Goal: Task Accomplishment & Management: Use online tool/utility

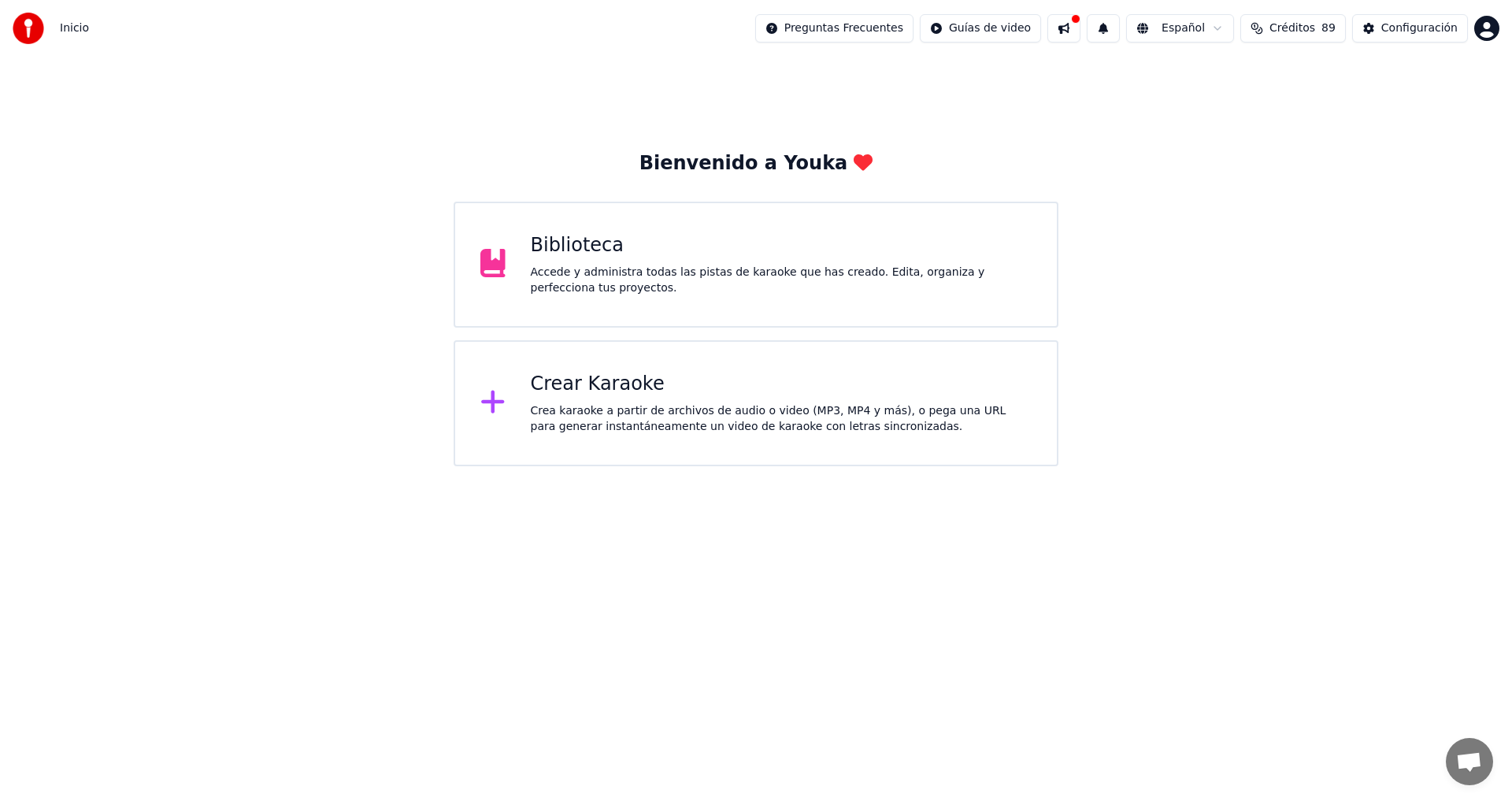
click at [627, 400] on div "Crear Karaoke Crea karaoke a partir de archivos de audio o video (MP3, MP4 y má…" at bounding box center [781, 403] width 501 height 63
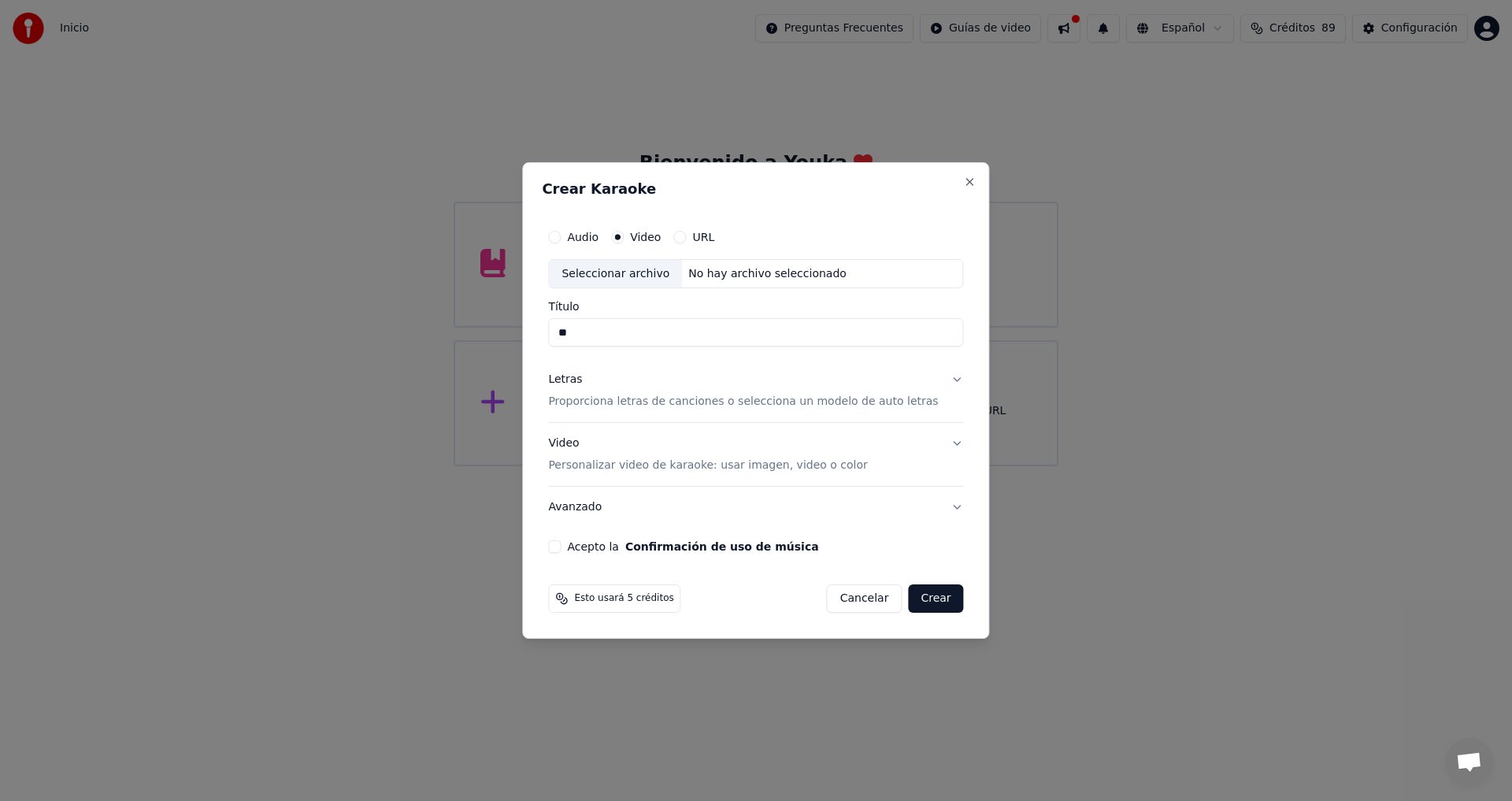
type input "*"
type input "**********"
click at [658, 277] on div "Seleccionar archivo" at bounding box center [615, 274] width 133 height 28
click at [937, 382] on button "Letras Proporciona letras de canciones o selecciona un modelo de auto letras" at bounding box center [755, 391] width 415 height 63
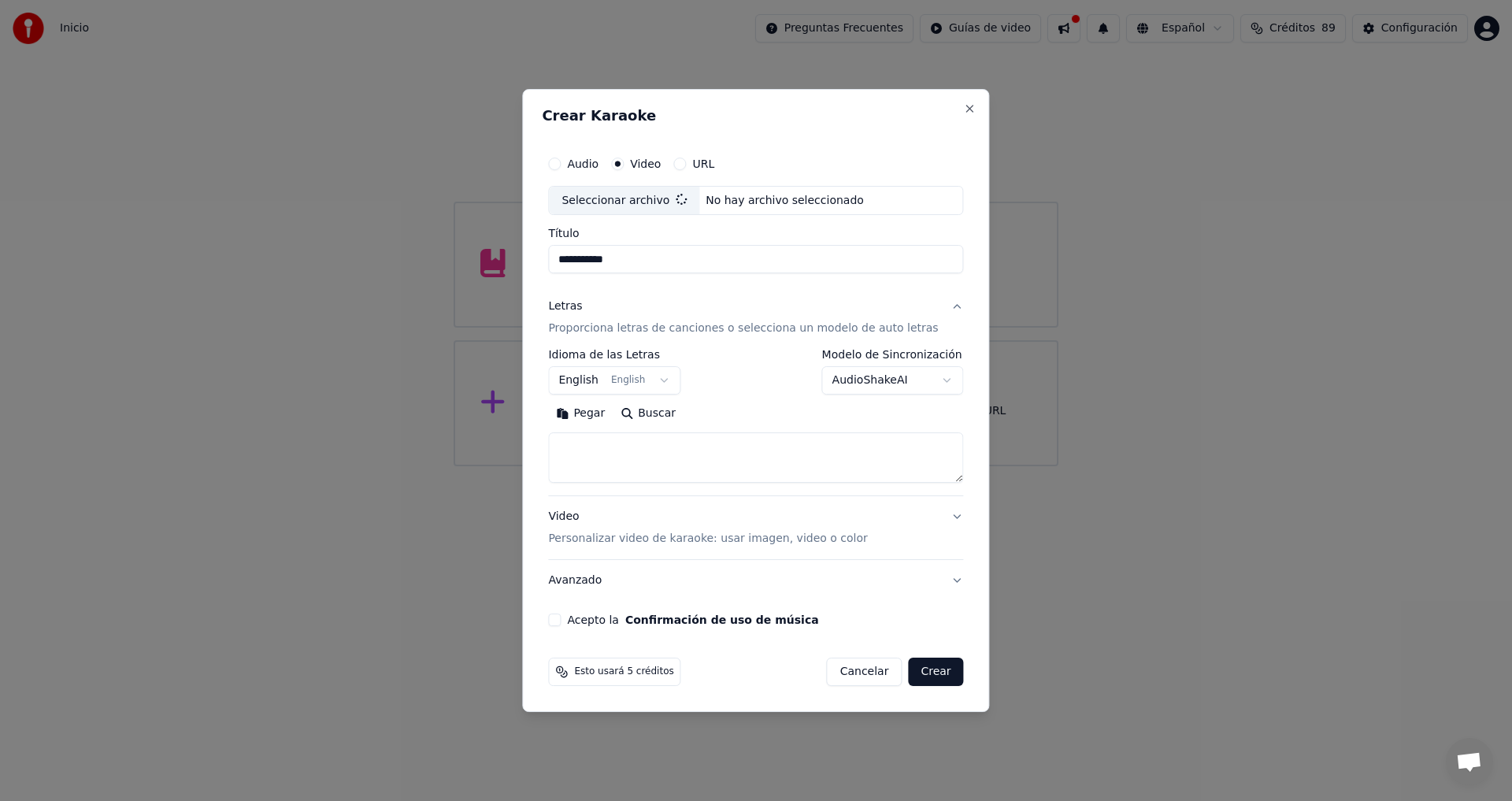
click at [605, 412] on button "Pegar" at bounding box center [579, 414] width 64 height 25
click at [675, 375] on button "English English" at bounding box center [614, 381] width 133 height 28
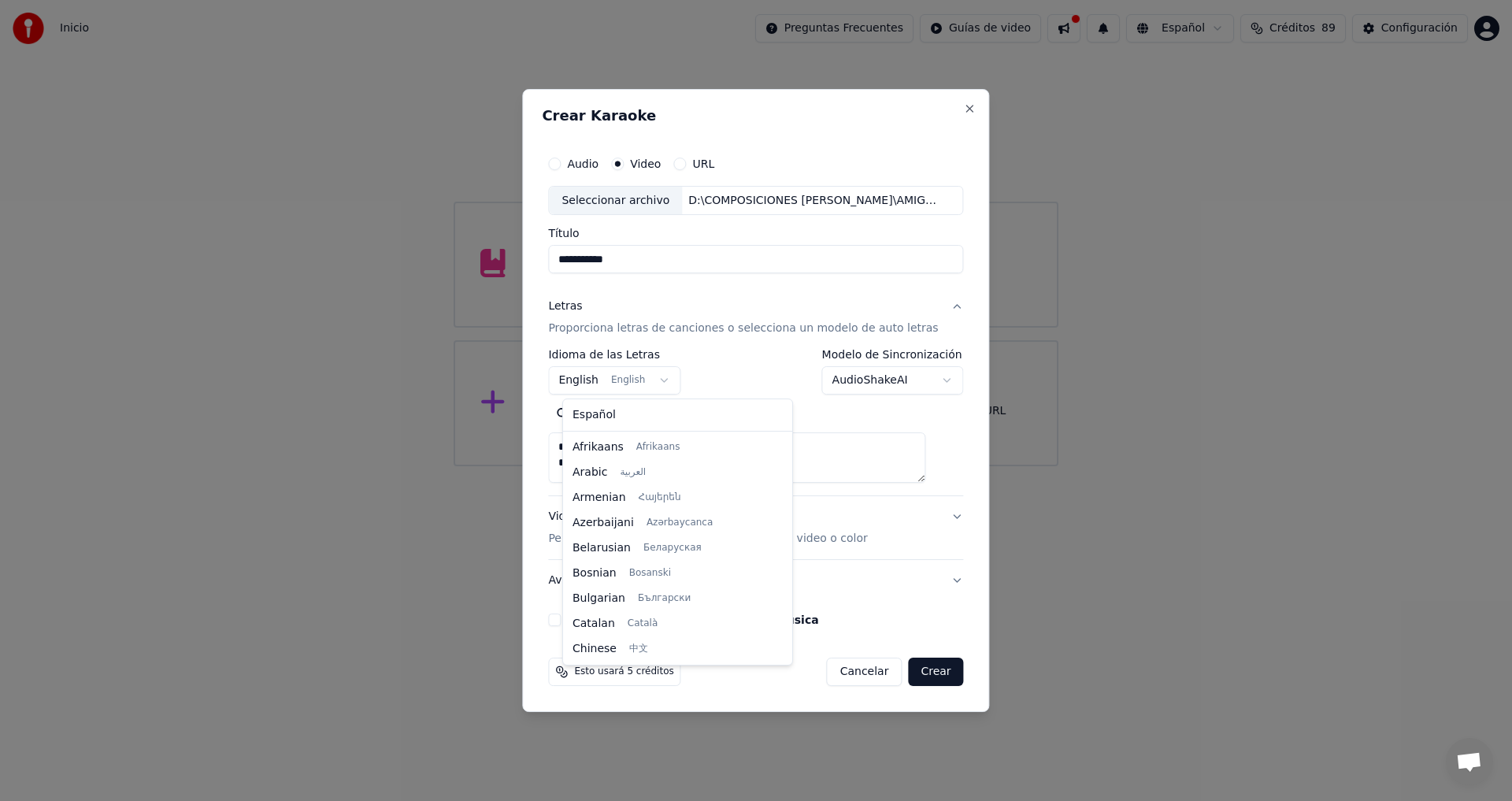
click at [673, 382] on button "English English" at bounding box center [614, 381] width 133 height 28
type textarea "**********"
type input "**********"
type textarea "**********"
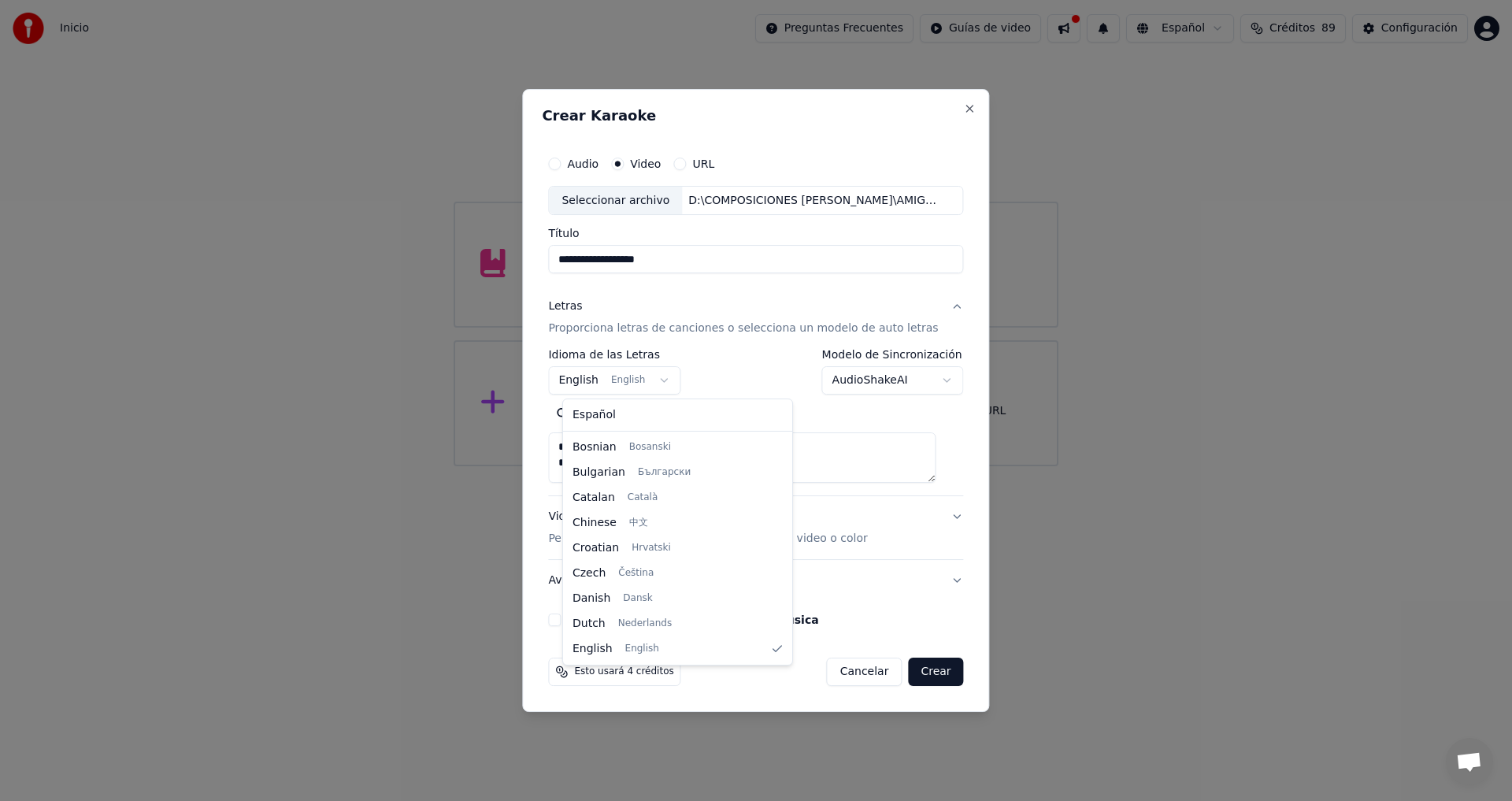
select select "**"
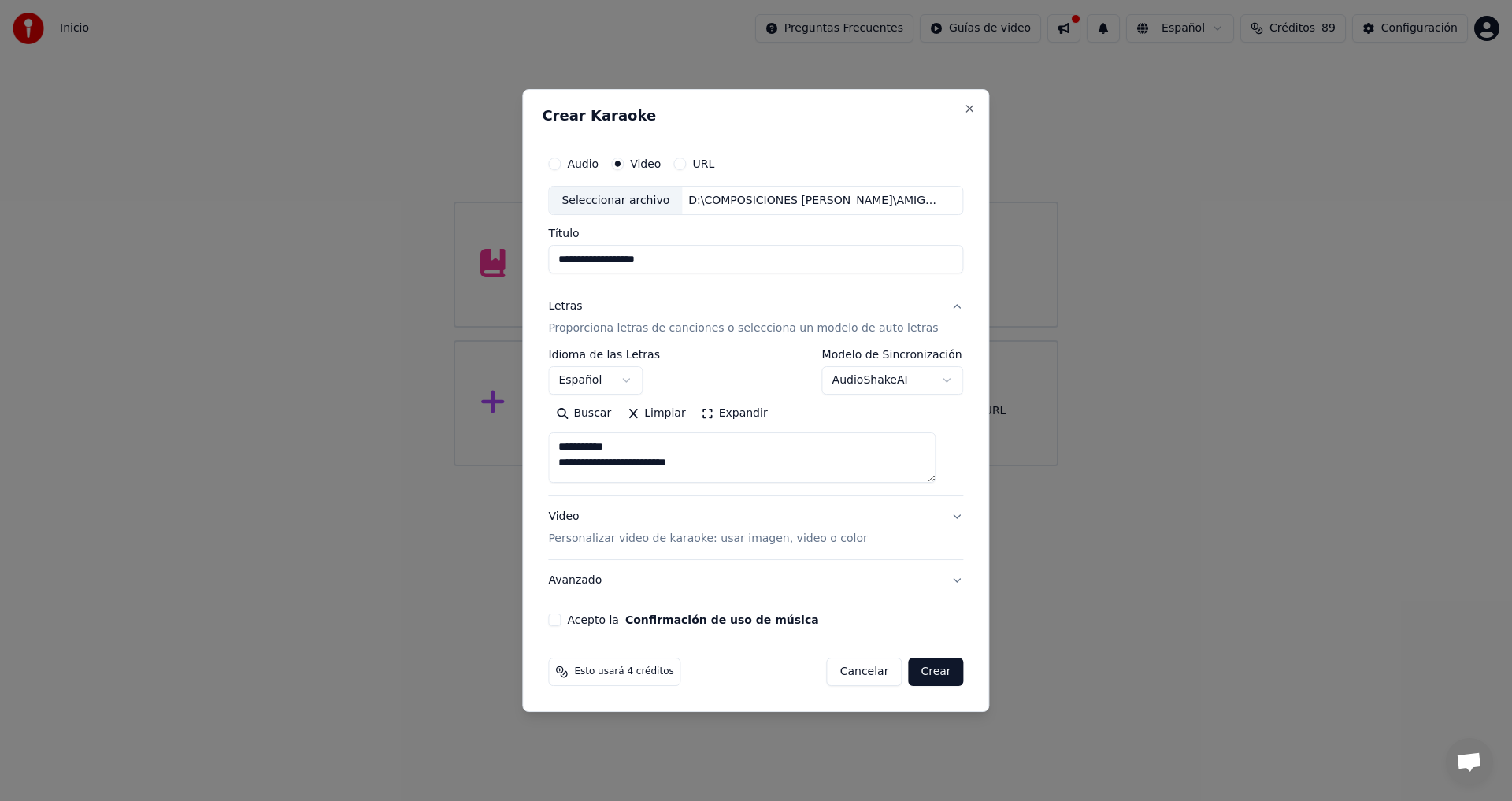
click at [942, 517] on button "Video Personalizar video de karaoke: usar imagen, video o color" at bounding box center [755, 528] width 415 height 63
type textarea "**********"
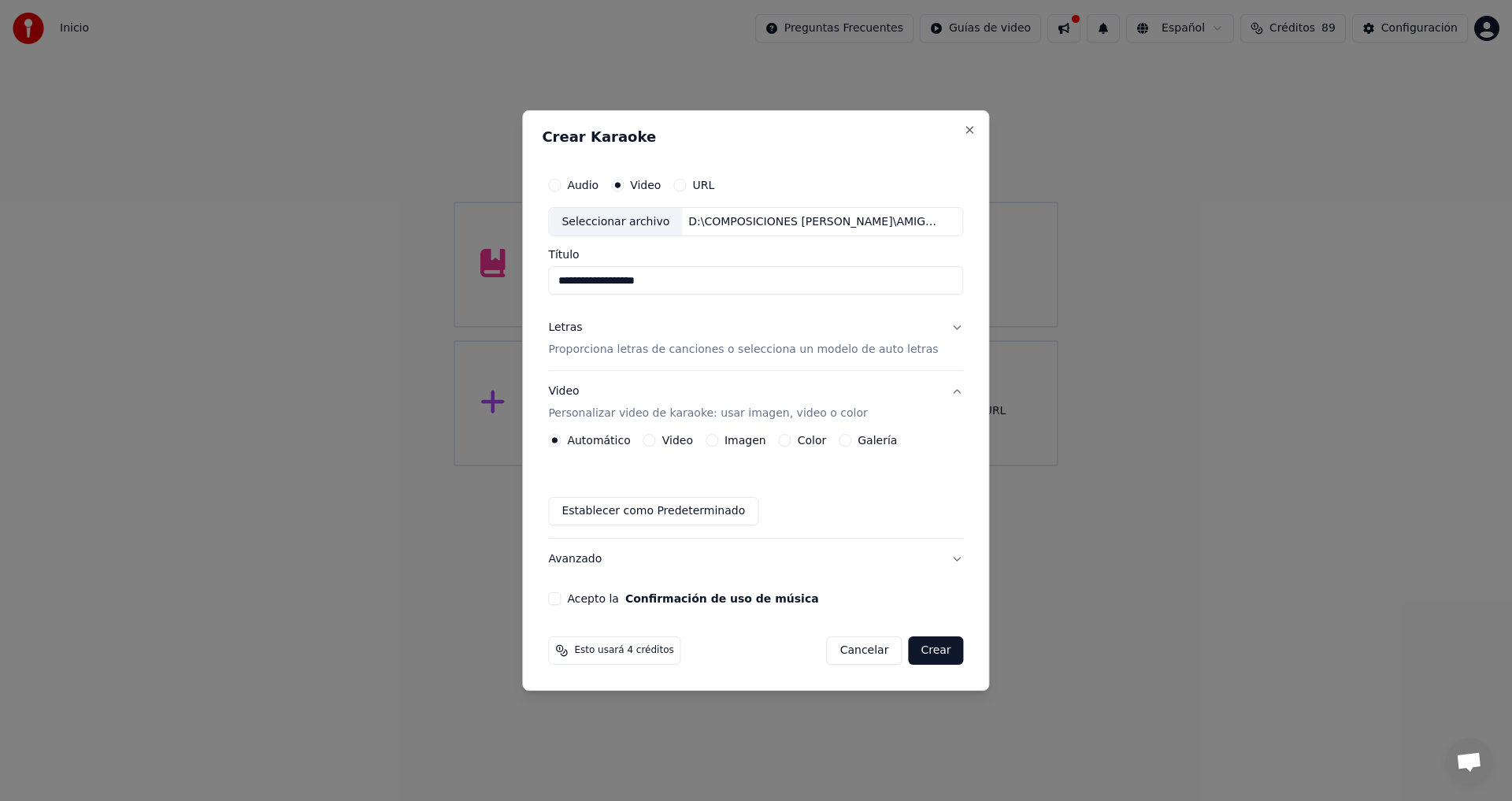
click at [656, 439] on button "Video" at bounding box center [649, 440] width 12 height 12
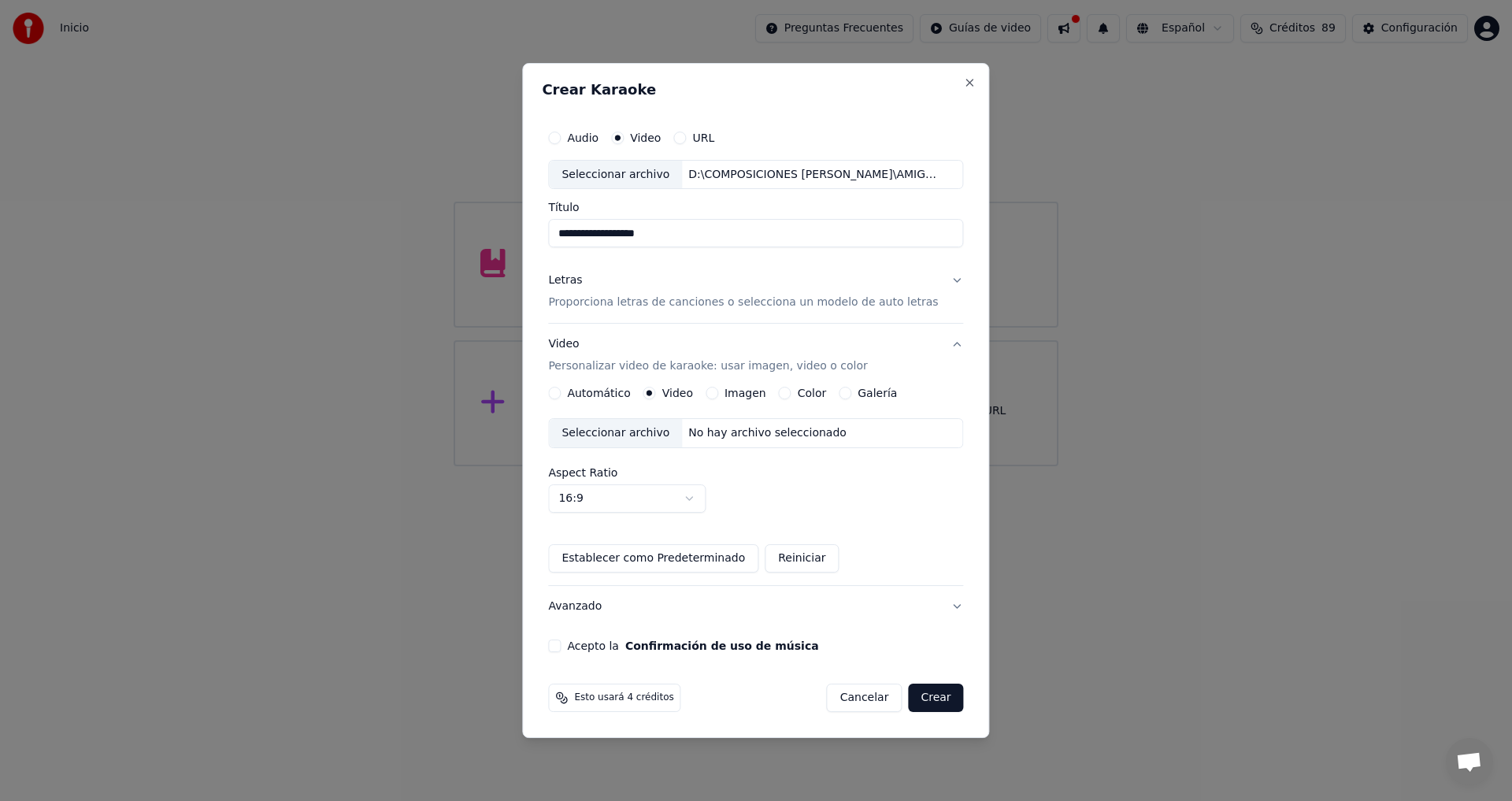
click at [645, 440] on div "Seleccionar archivo" at bounding box center [615, 433] width 133 height 28
click at [928, 699] on button "Crear" at bounding box center [936, 698] width 55 height 28
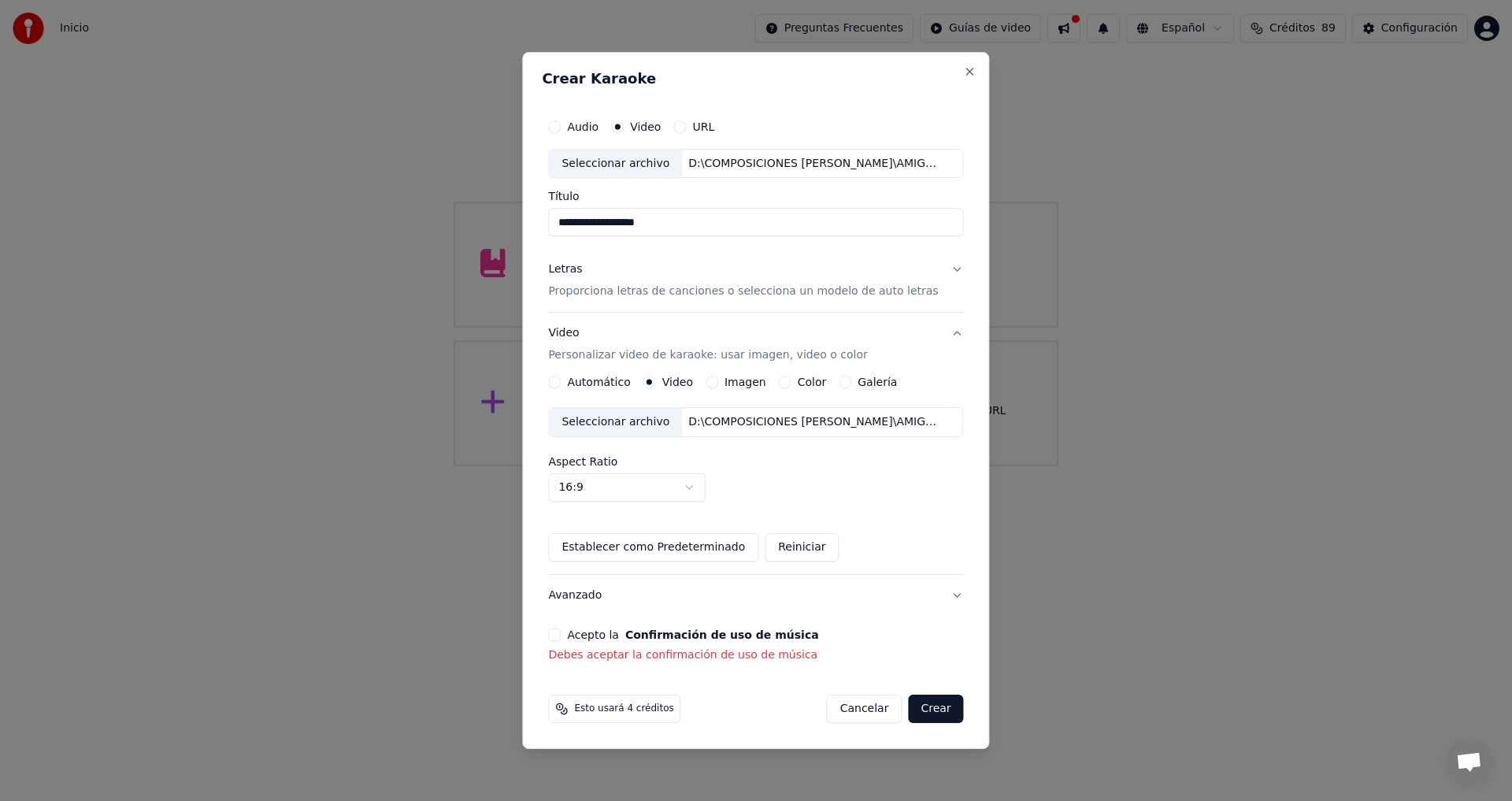
click at [561, 638] on button "Acepto la Confirmación de uso de música" at bounding box center [553, 634] width 12 height 12
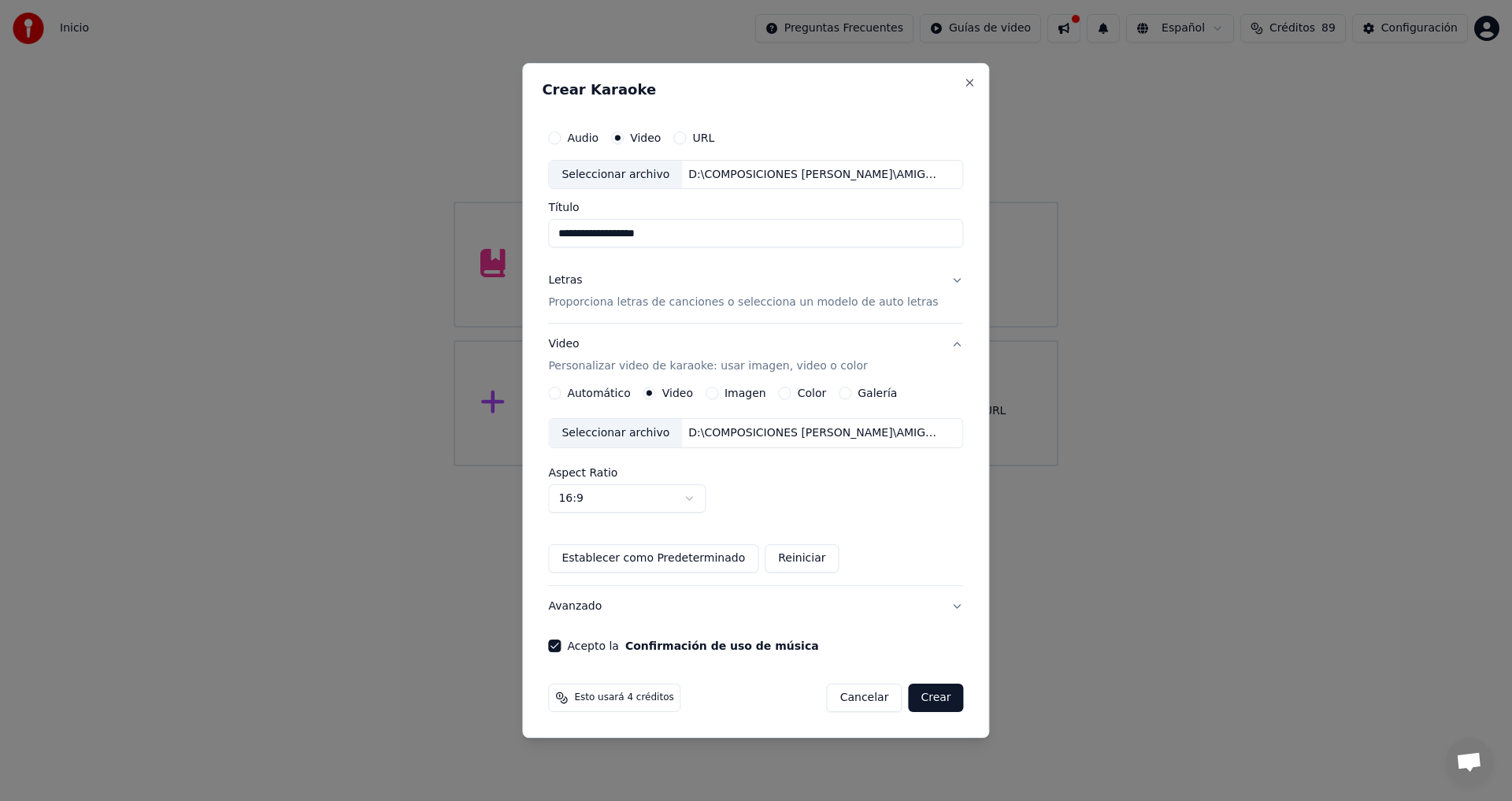
click at [917, 702] on button "Crear" at bounding box center [936, 698] width 55 height 28
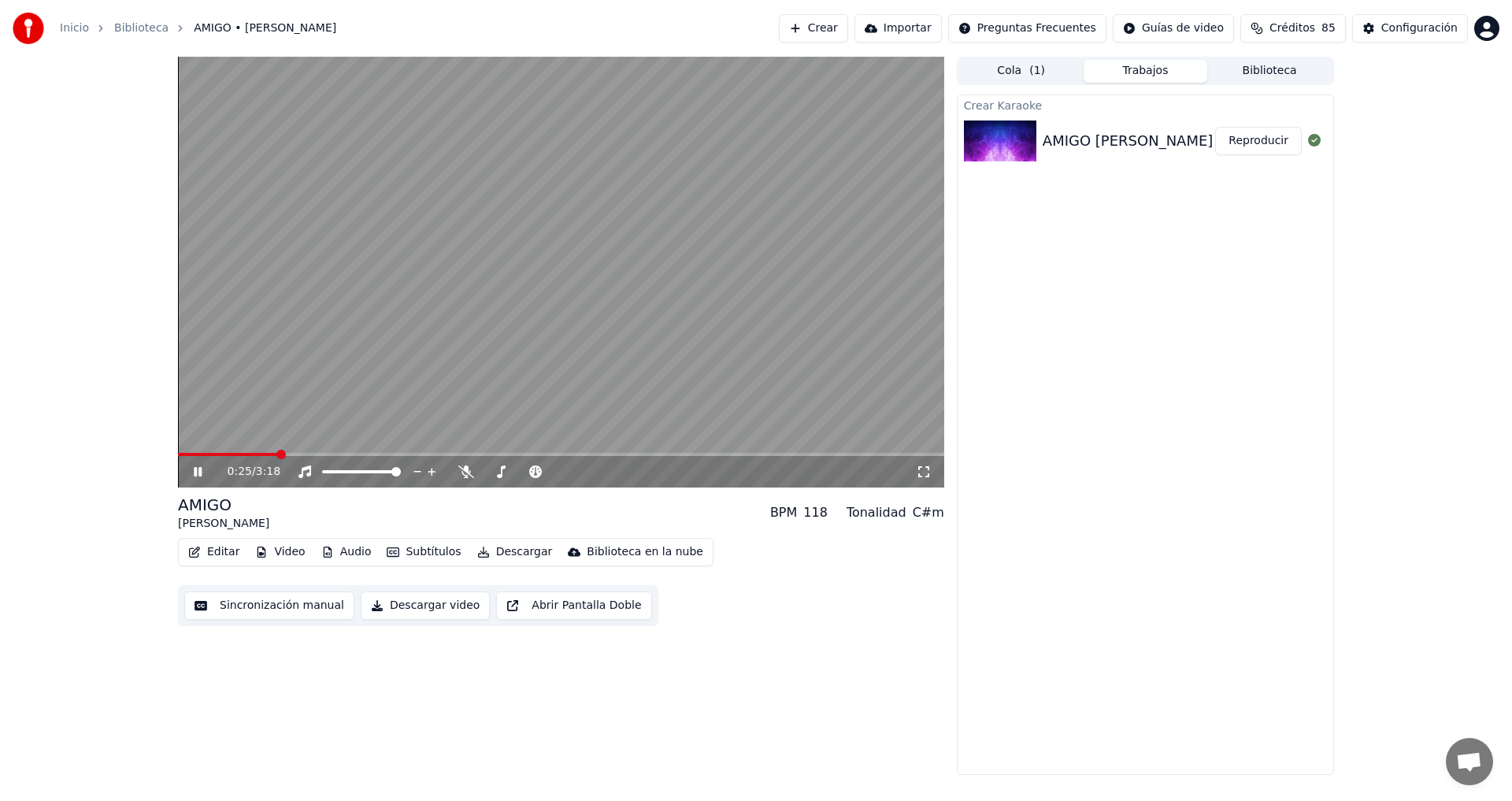
click at [200, 469] on icon at bounding box center [198, 472] width 8 height 10
click at [407, 606] on button "Descargar video" at bounding box center [425, 606] width 129 height 28
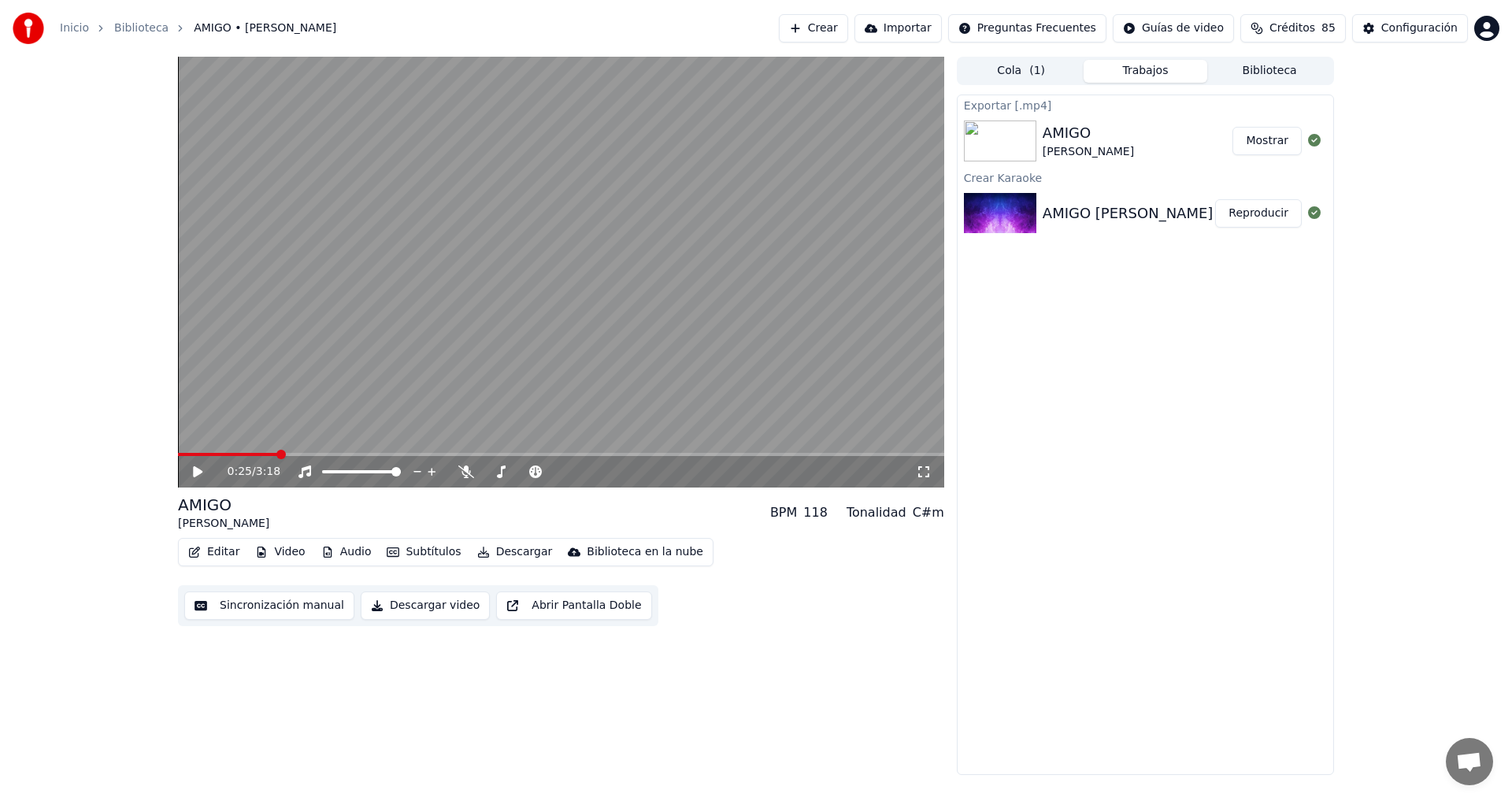
click at [1009, 141] on img at bounding box center [999, 141] width 72 height 41
click at [1143, 137] on div "AMIGO DIEGO" at bounding box center [1138, 141] width 190 height 37
click at [1260, 139] on button "Mostrar" at bounding box center [1266, 141] width 69 height 28
click at [1006, 138] on img at bounding box center [999, 141] width 72 height 41
click at [644, 673] on div "0:25 / 3:18 AMIGO DIEGO BPM 118 Tonalidad C#m Editar Video Audio Subtítulos Des…" at bounding box center [562, 416] width 767 height 718
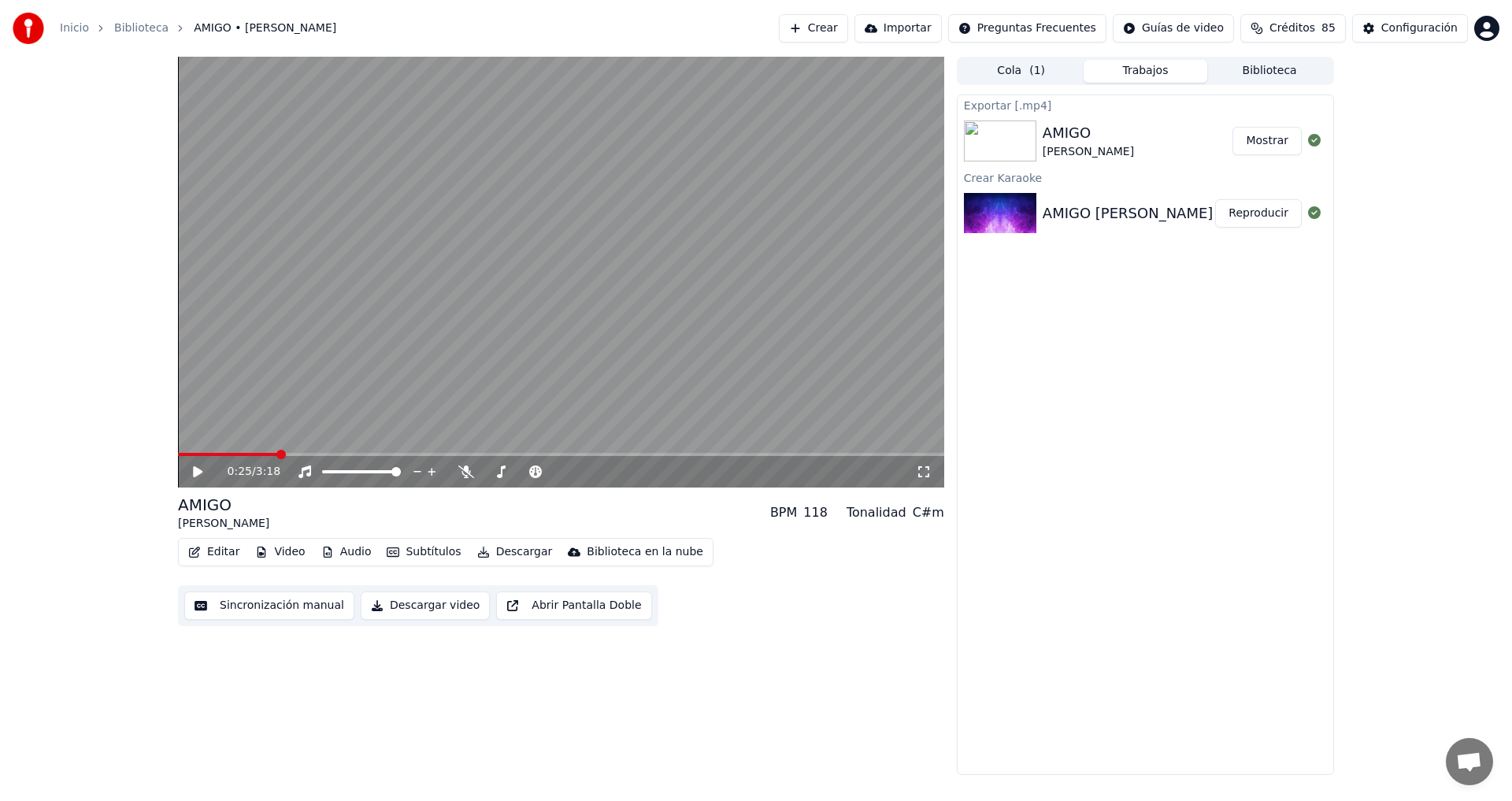
click at [842, 28] on button "Crear" at bounding box center [813, 28] width 69 height 28
click at [1305, 63] on button "Biblioteca" at bounding box center [1269, 72] width 125 height 23
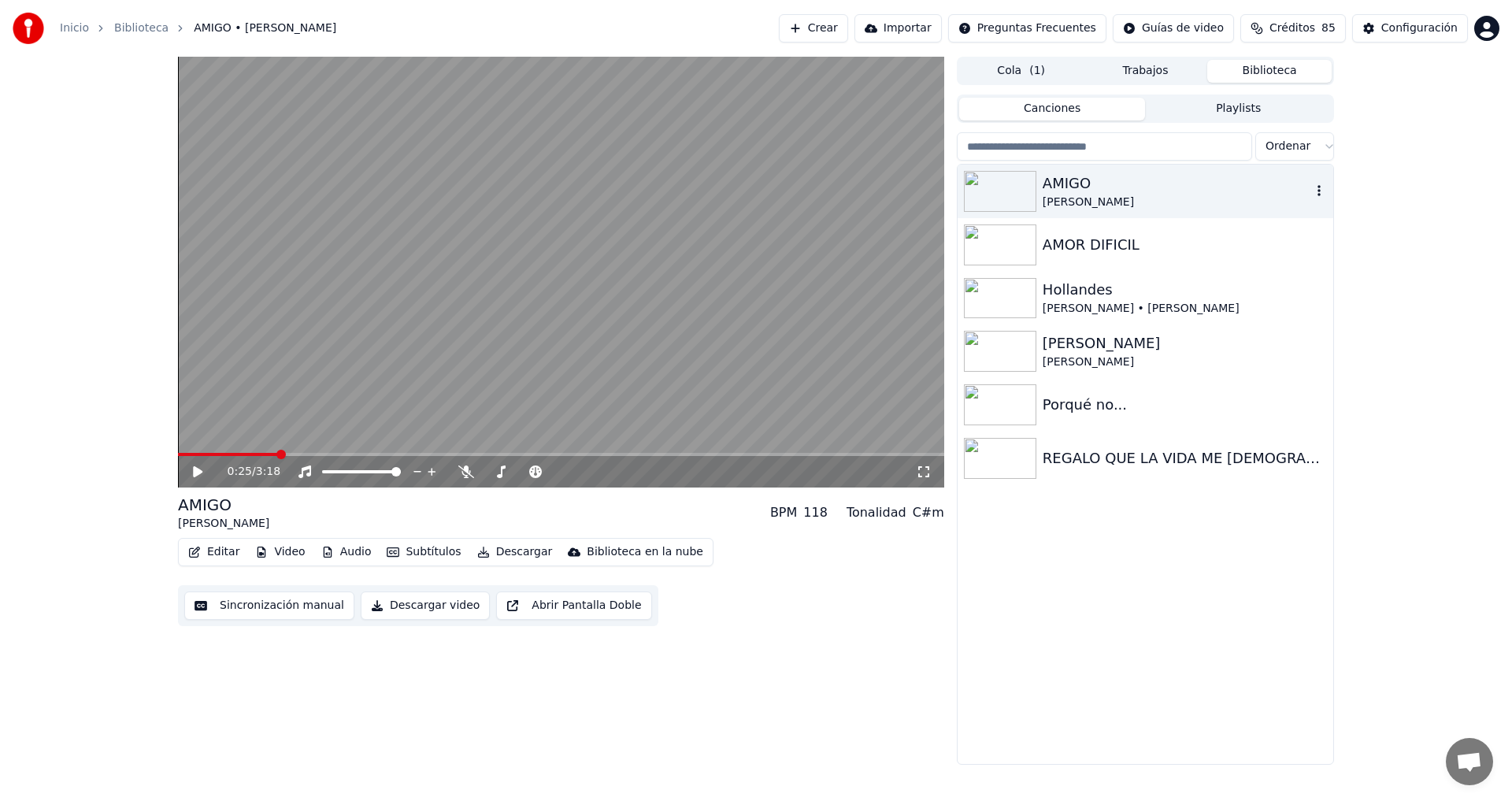
click at [1323, 195] on icon "button" at bounding box center [1318, 190] width 15 height 12
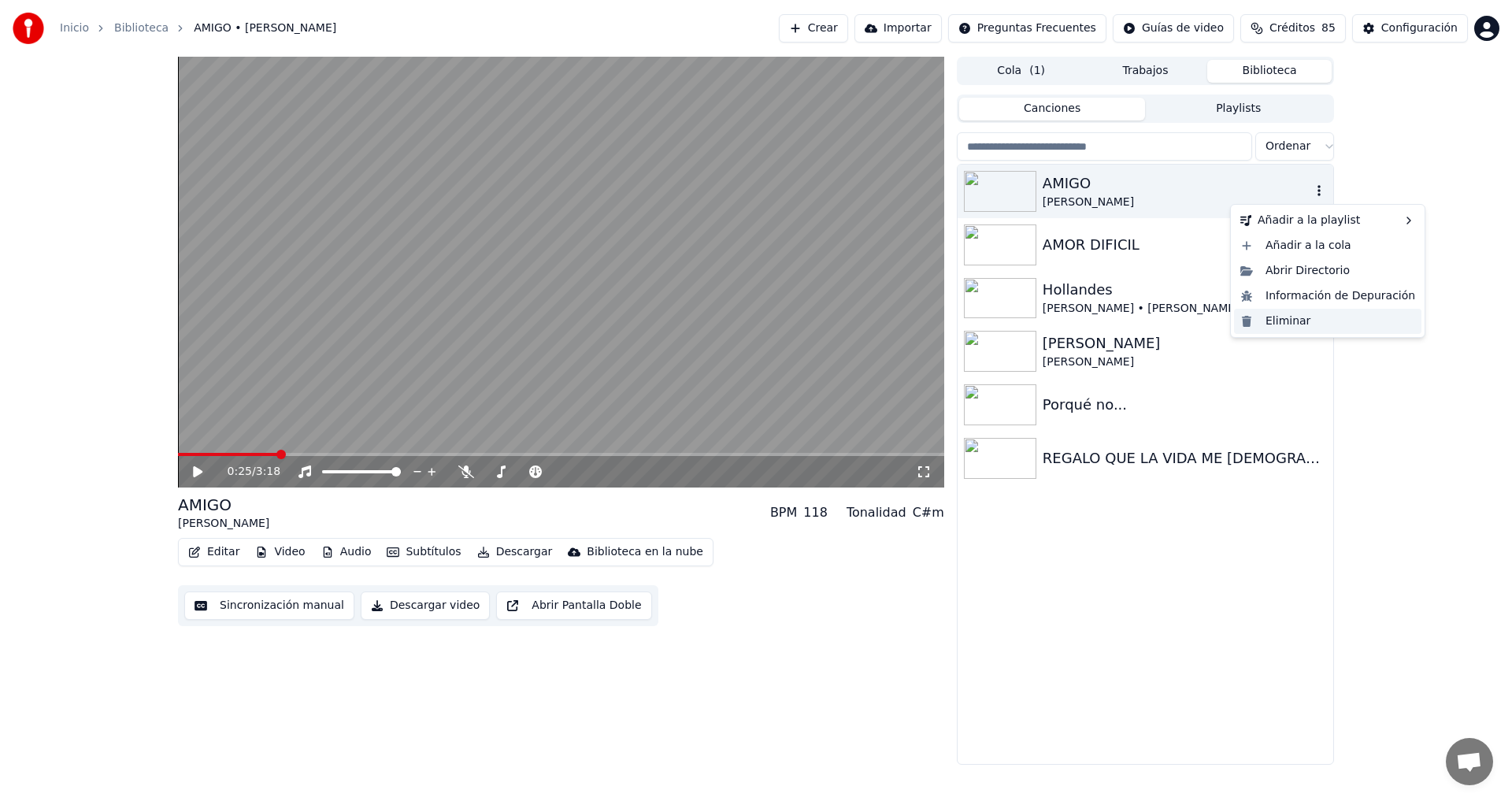
click at [1281, 322] on div "Eliminar" at bounding box center [1327, 321] width 187 height 25
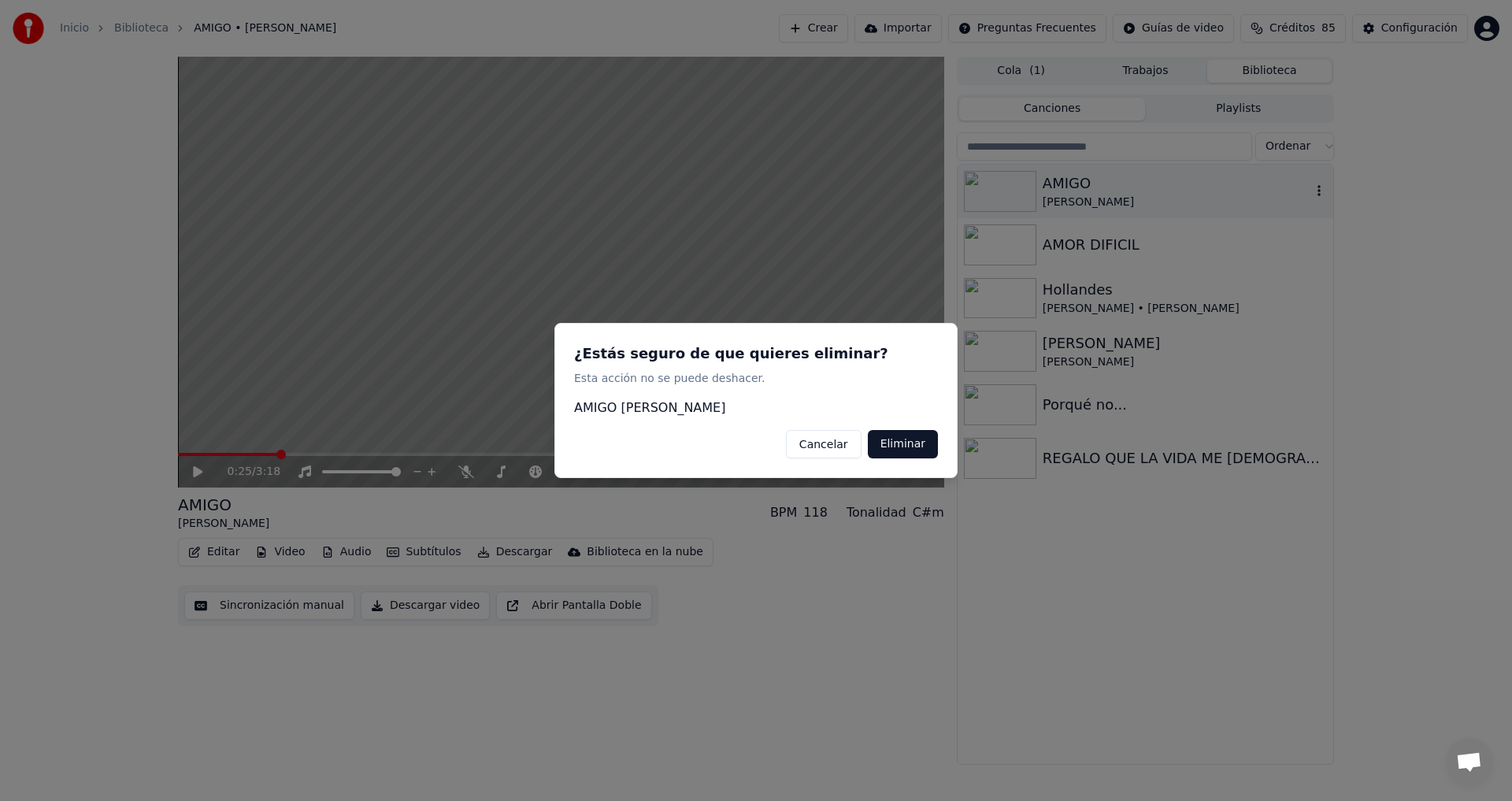
click at [908, 445] on button "Eliminar" at bounding box center [902, 444] width 70 height 28
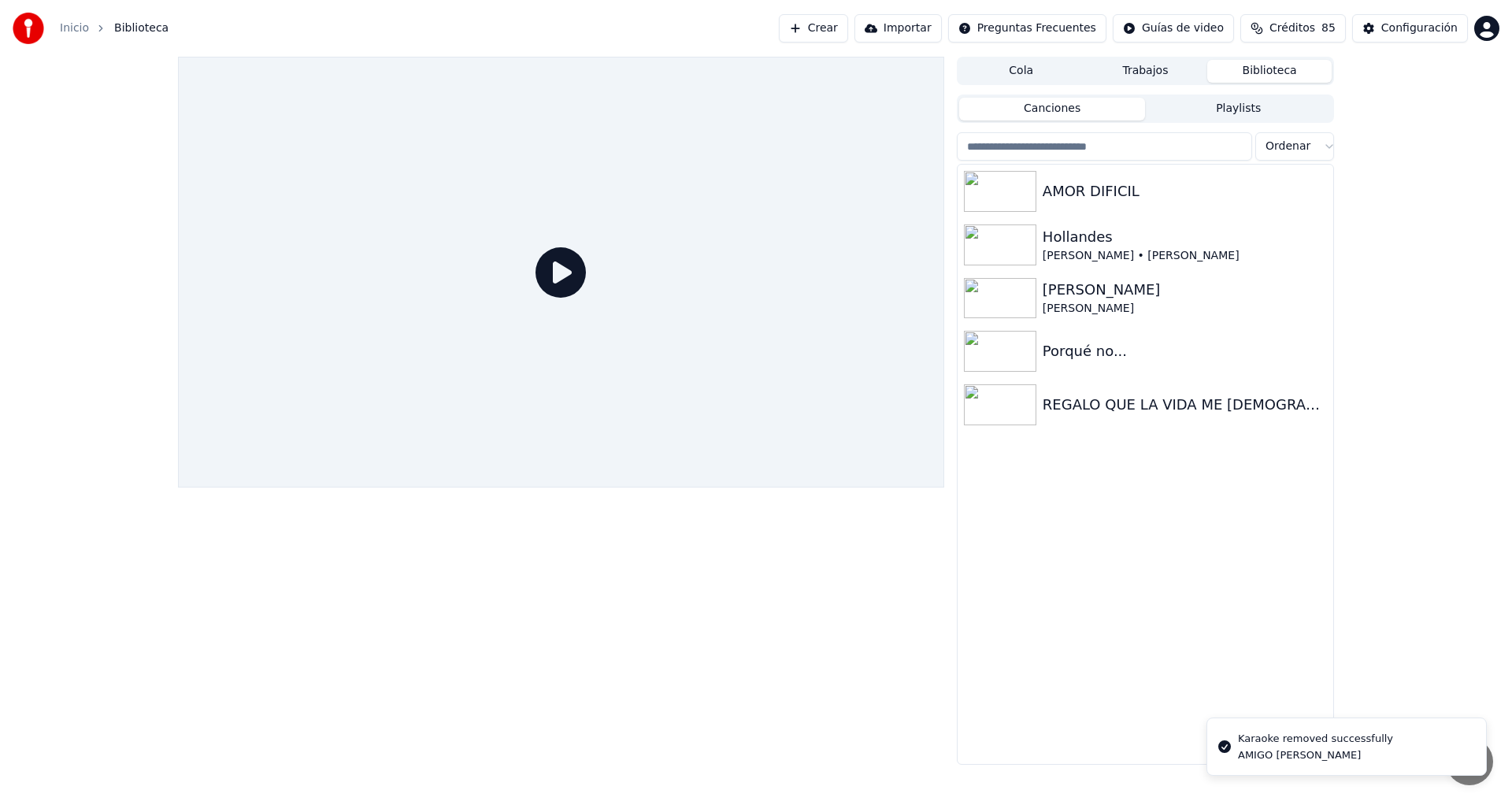
click at [848, 29] on button "Crear" at bounding box center [813, 28] width 69 height 28
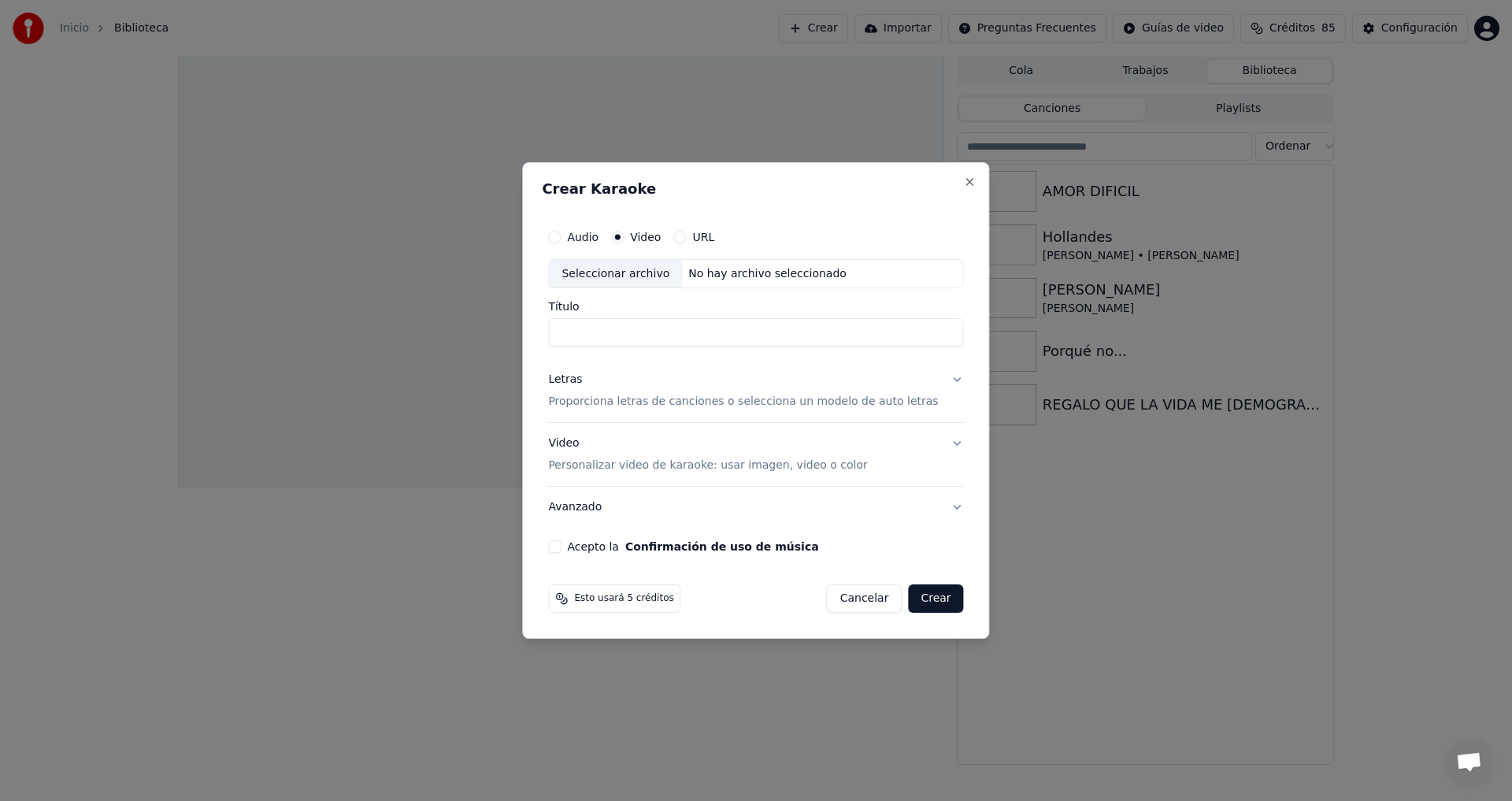
click at [862, 598] on button "Cancelar" at bounding box center [864, 598] width 76 height 28
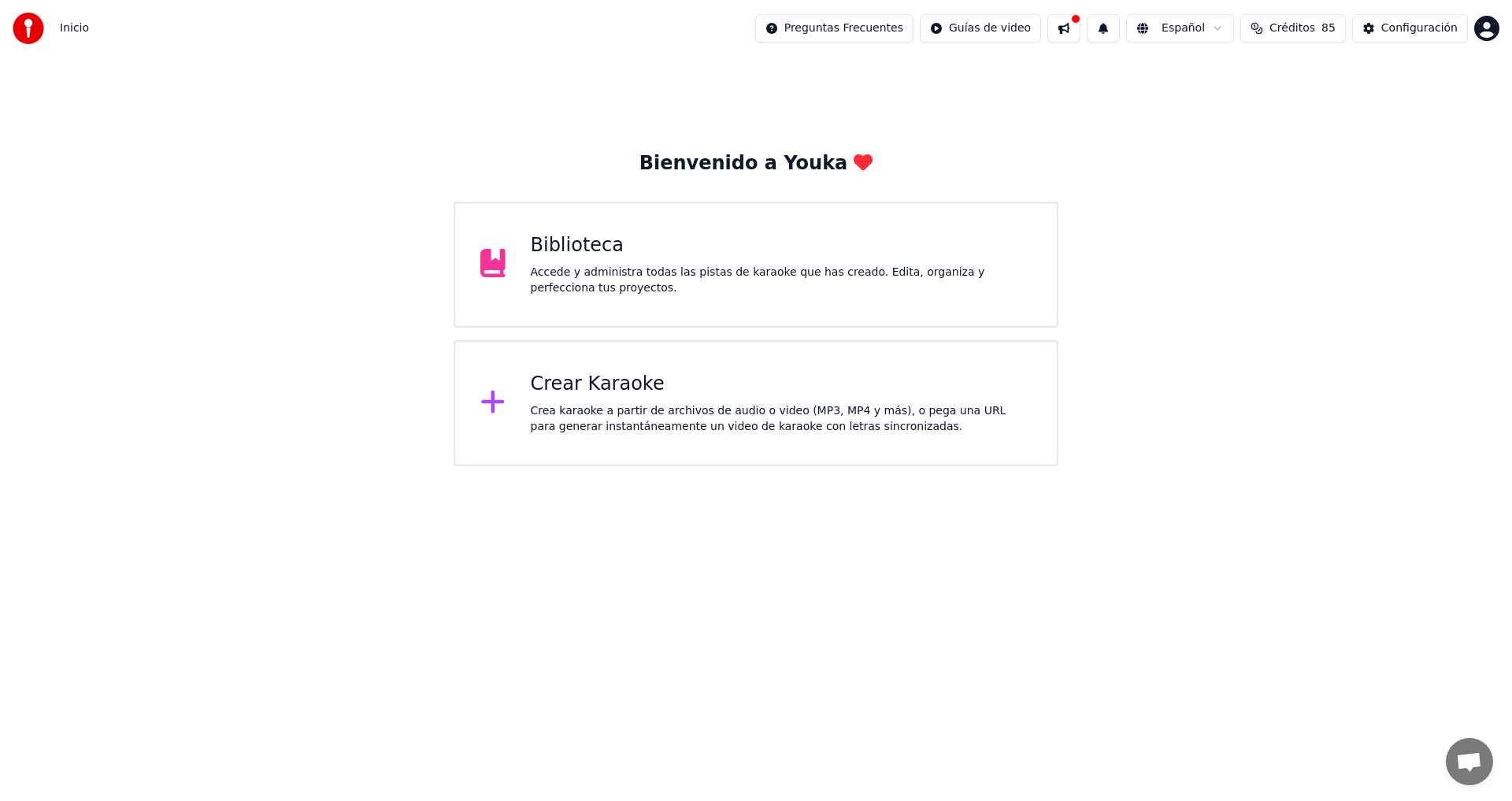
click at [620, 411] on div "Crea karaoke a partir de archivos de audio o video (MP3, MP4 y más), o pega una…" at bounding box center [781, 418] width 501 height 32
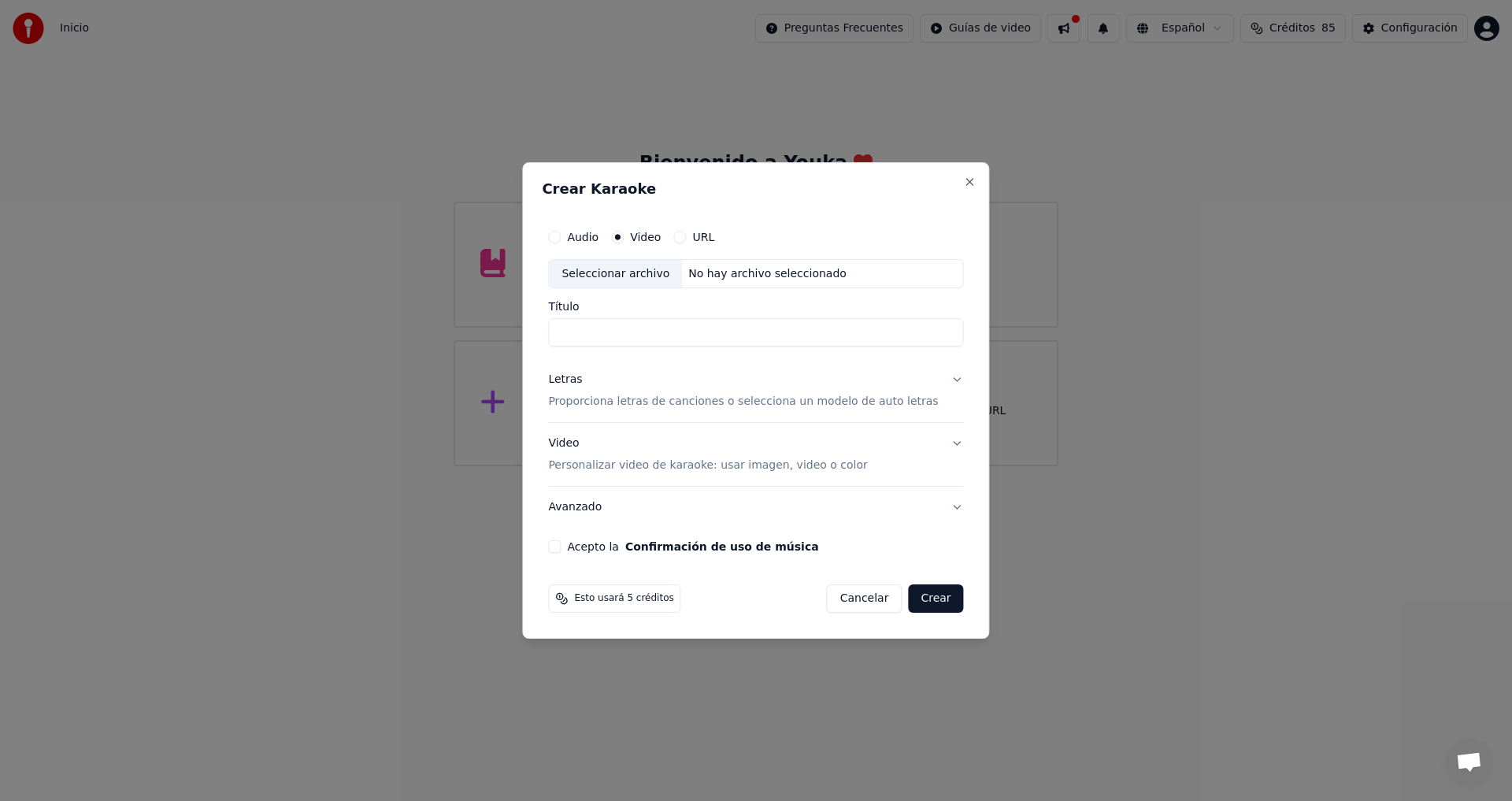
click at [644, 274] on div "Seleccionar archivo" at bounding box center [615, 274] width 133 height 28
click at [654, 336] on input "Título" at bounding box center [755, 333] width 415 height 28
type input "*"
type input "**********"
click at [938, 381] on button "Letras Proporciona letras de canciones o selecciona un modelo de auto letras" at bounding box center [755, 391] width 415 height 63
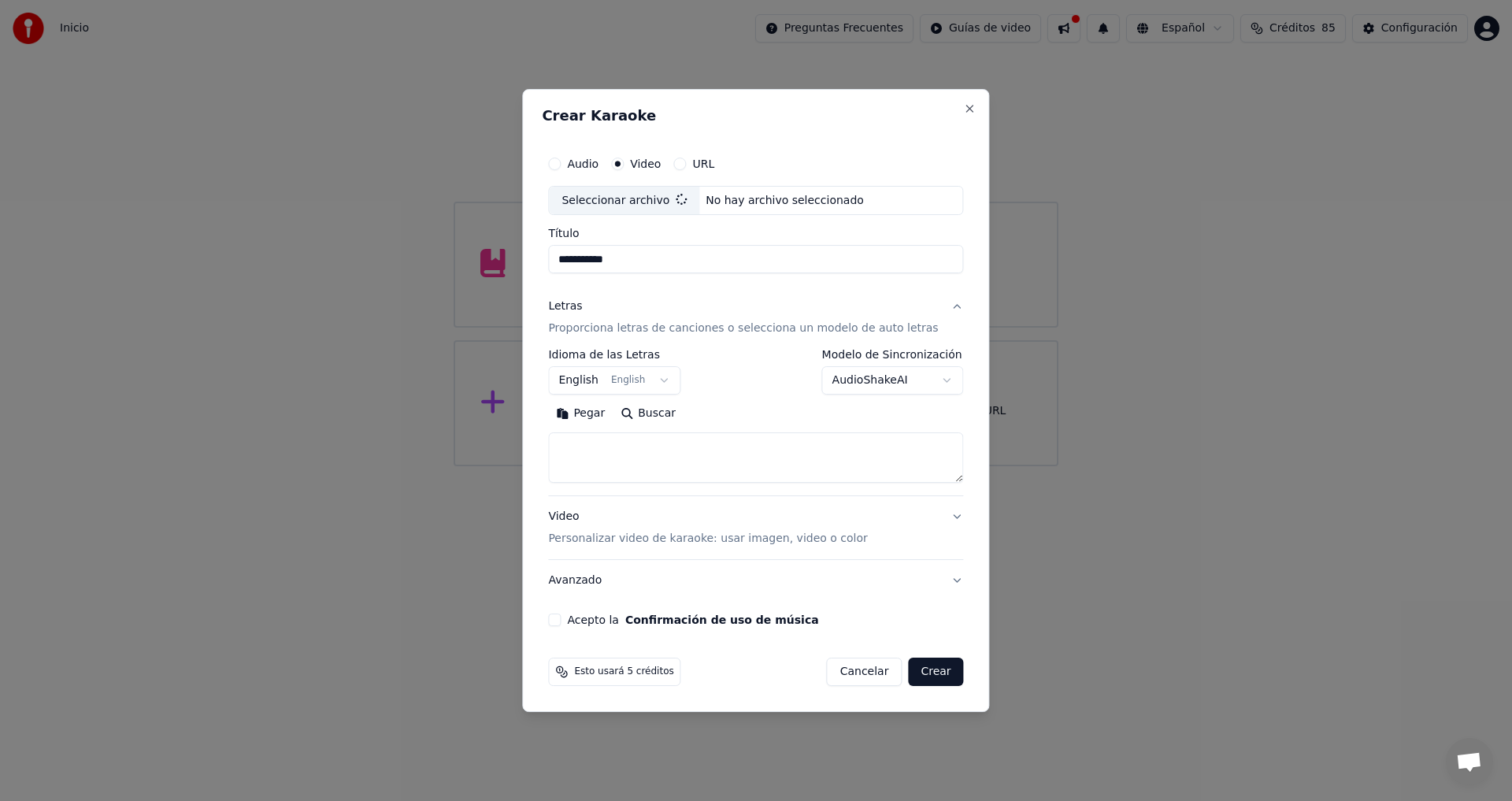
click at [676, 383] on button "English English" at bounding box center [614, 381] width 133 height 28
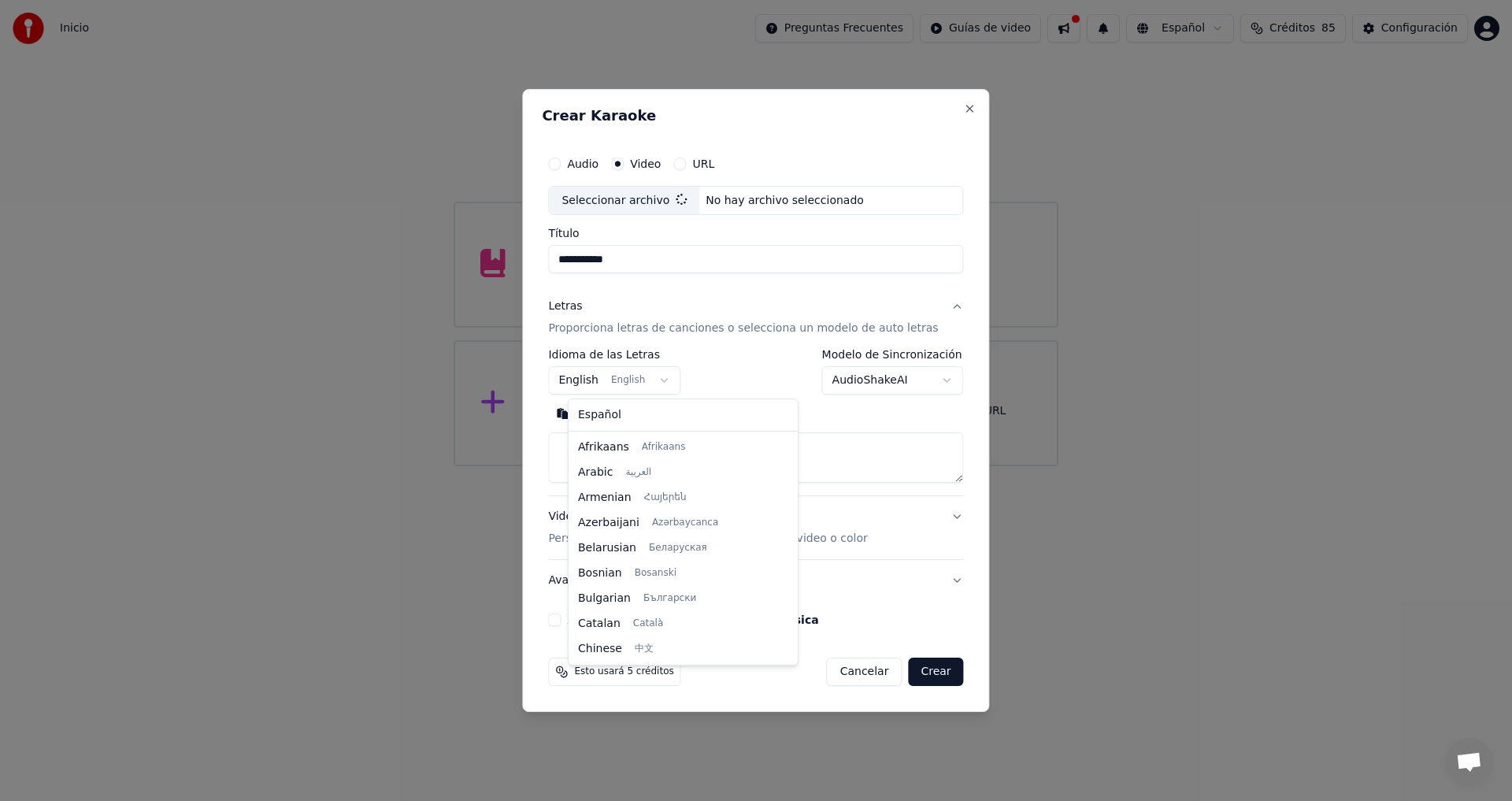
scroll to position [126, 0]
select select "**"
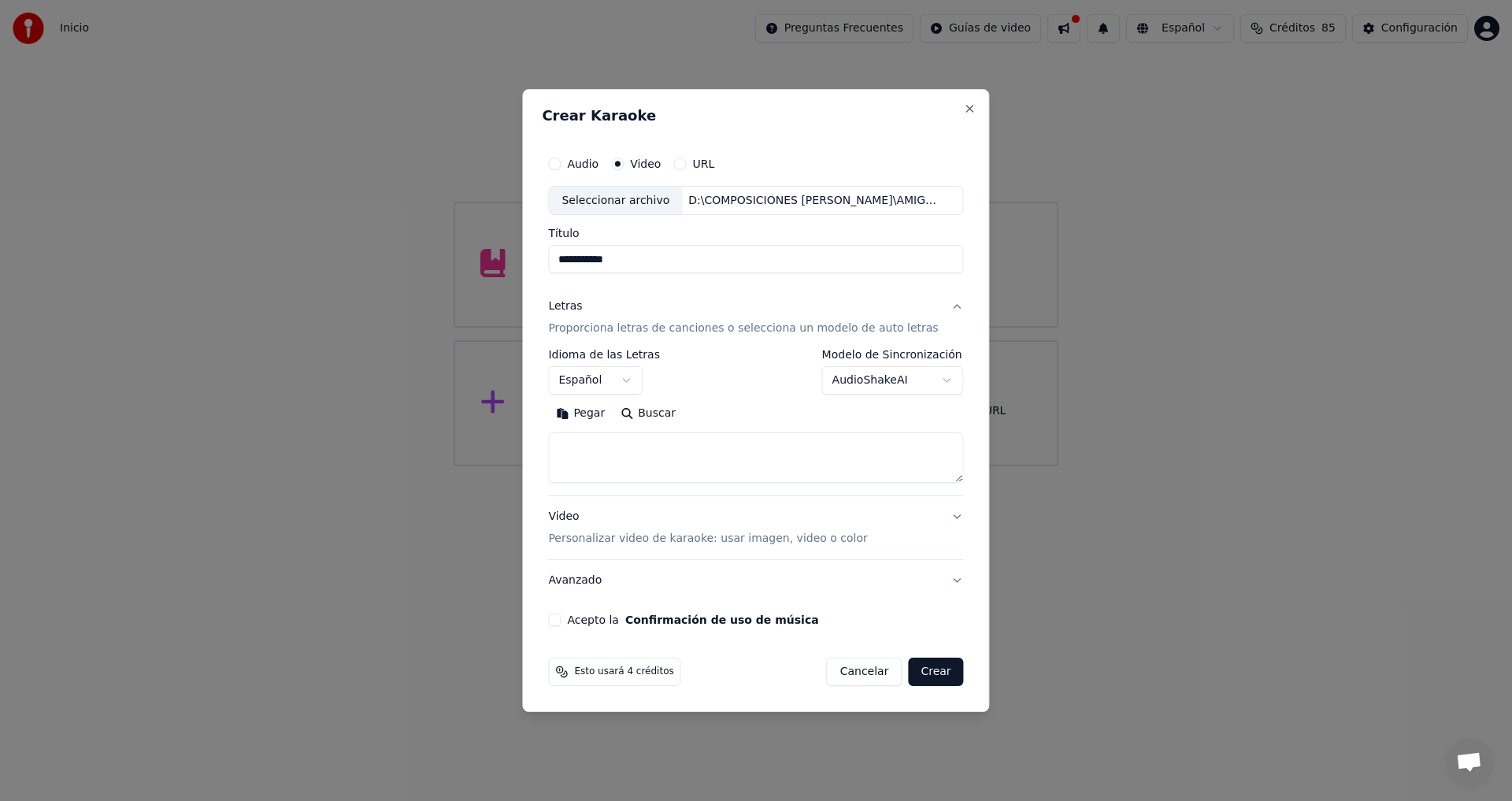
type input "**********"
click at [640, 450] on textarea at bounding box center [755, 458] width 415 height 50
click at [594, 411] on button "Pegar" at bounding box center [579, 414] width 64 height 25
click at [943, 515] on button "Video Personalizar video de karaoke: usar imagen, video o color" at bounding box center [755, 528] width 415 height 63
type textarea "**********"
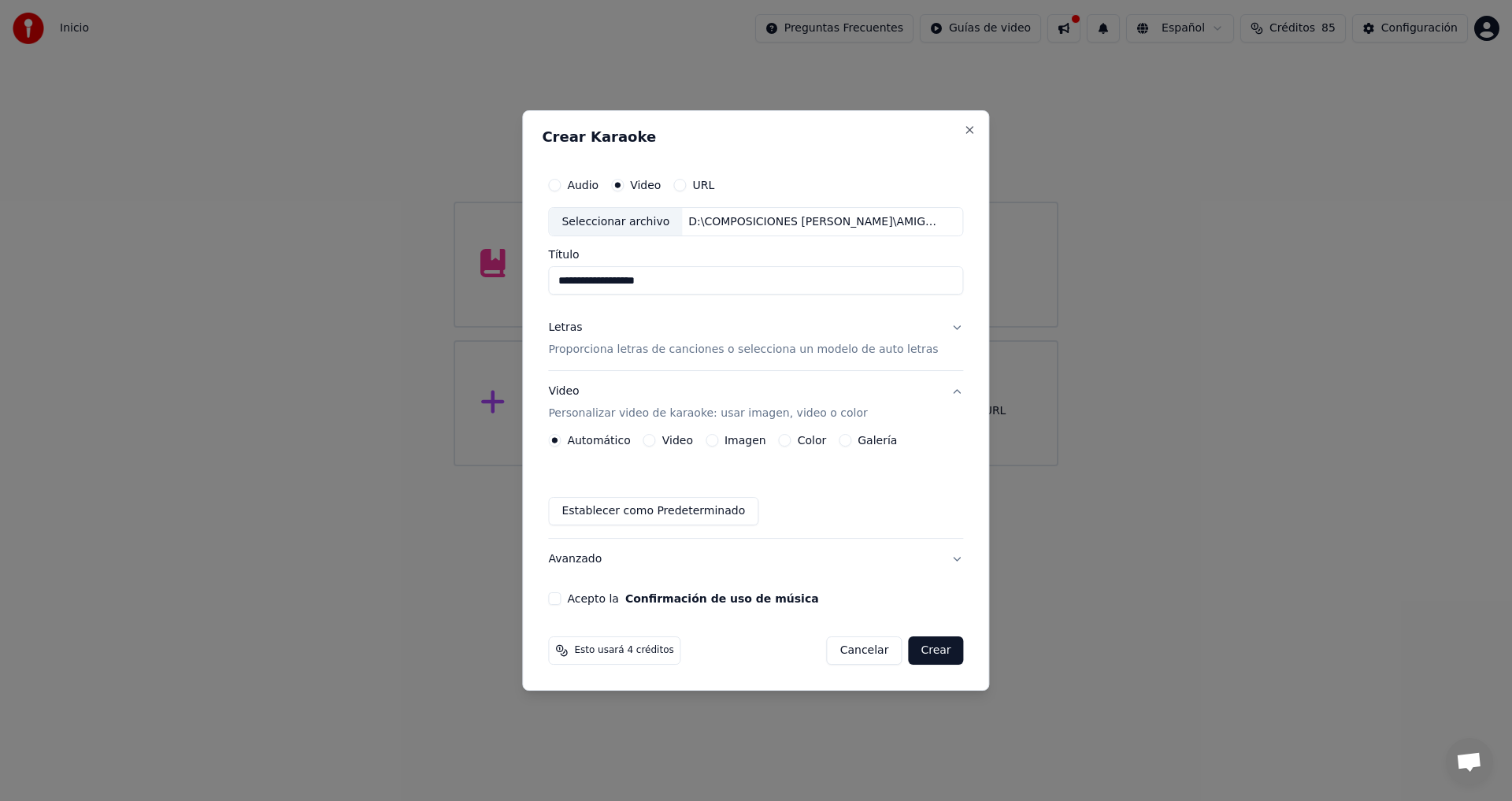
click at [656, 440] on button "Video" at bounding box center [649, 440] width 12 height 12
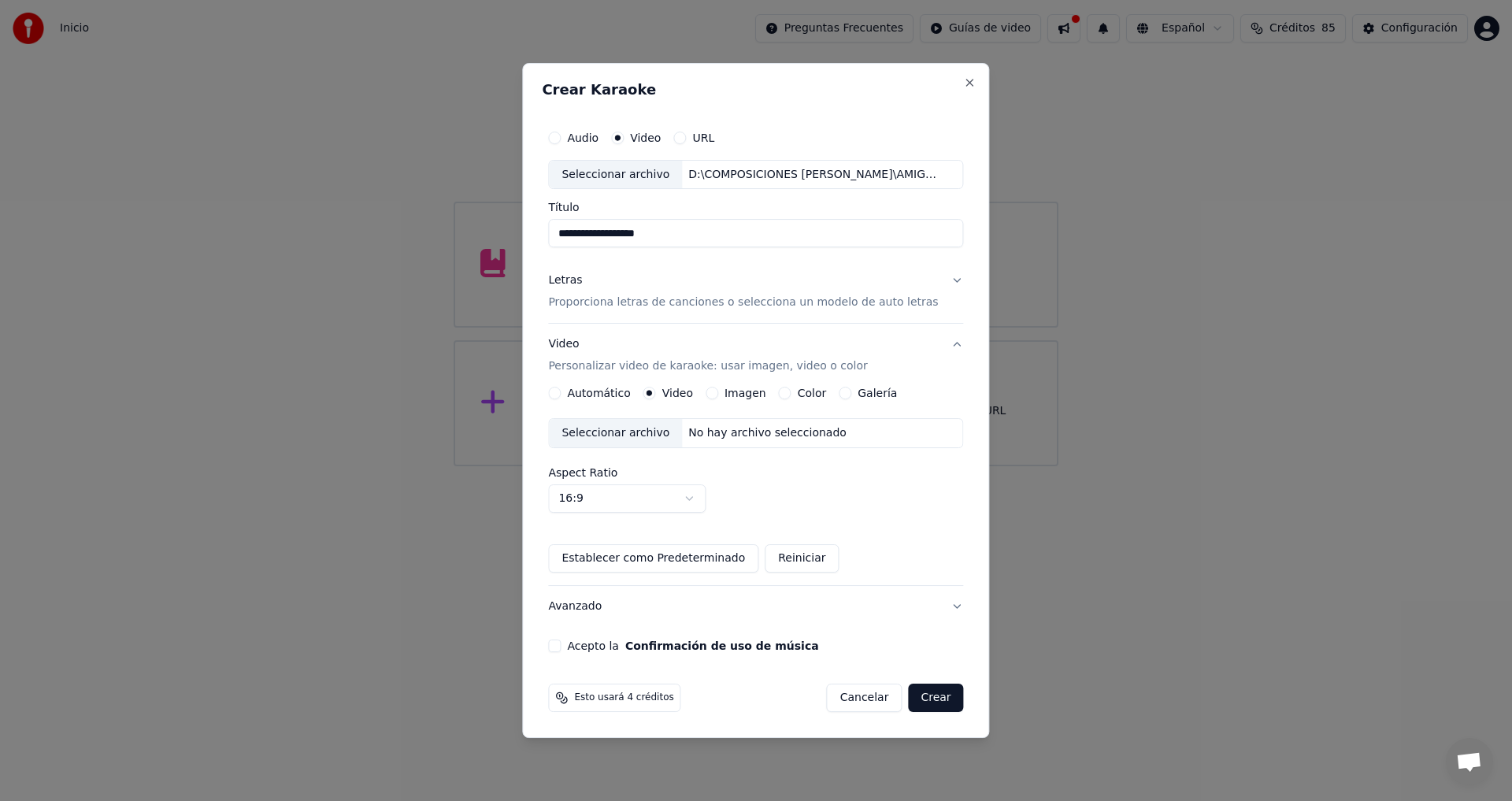
click at [657, 436] on div "Seleccionar archivo" at bounding box center [615, 433] width 133 height 28
click at [941, 606] on button "Avanzado" at bounding box center [755, 606] width 415 height 41
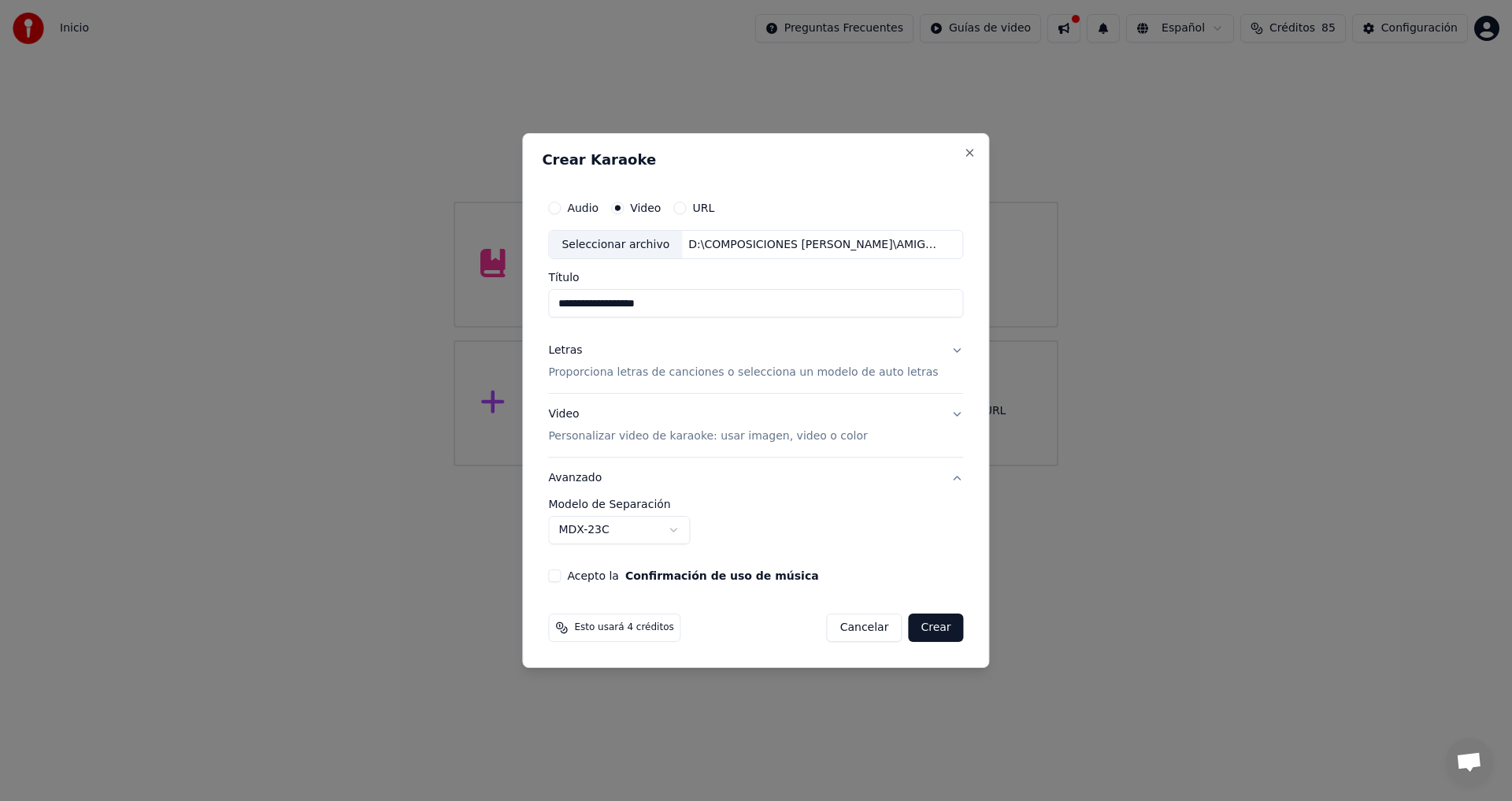
click at [684, 466] on body "**********" at bounding box center [756, 233] width 1512 height 466
click at [944, 417] on button "Video Personalizar video de karaoke: usar imagen, video o color" at bounding box center [755, 426] width 415 height 63
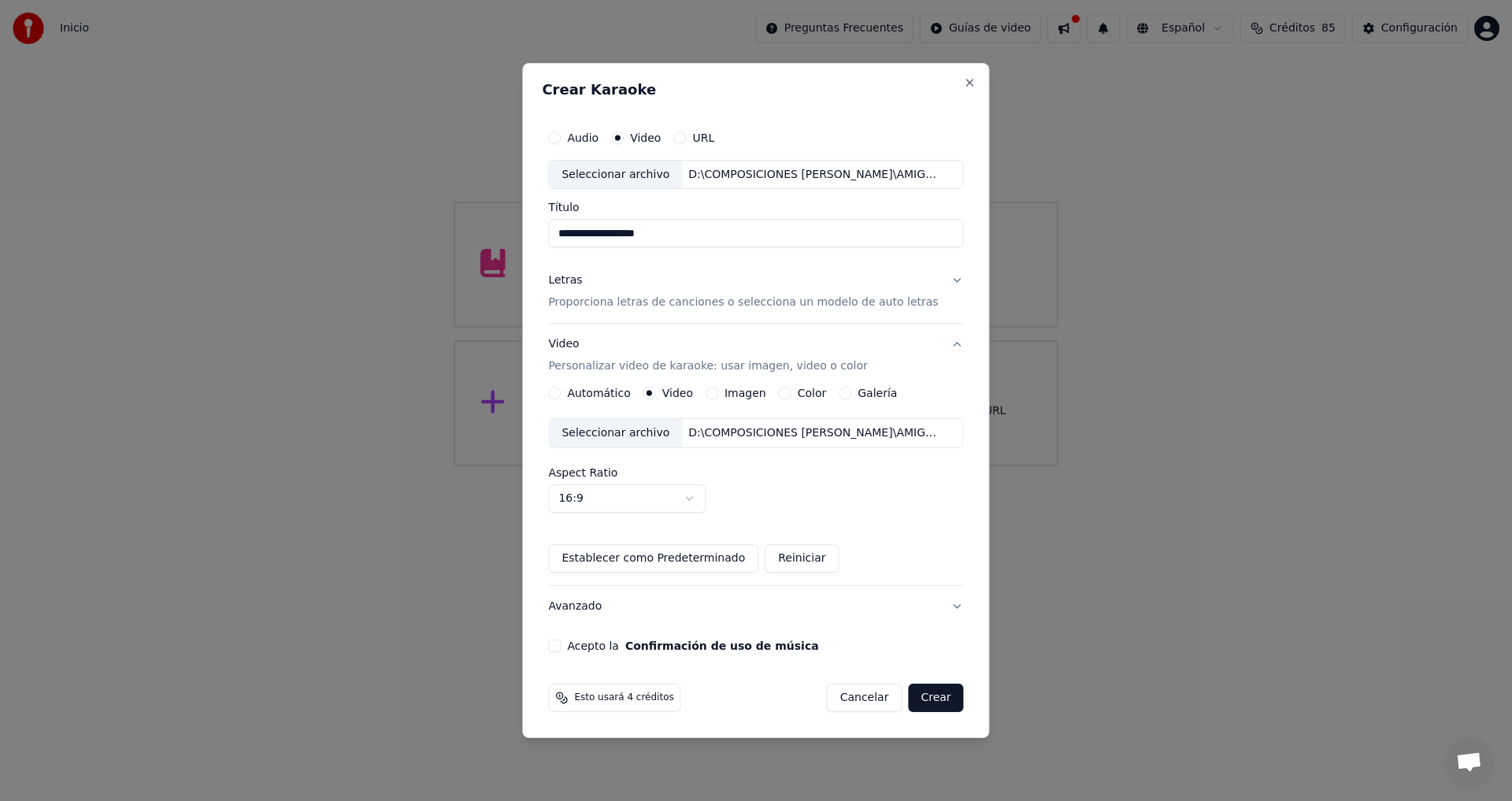
click at [921, 699] on button "Crear" at bounding box center [936, 698] width 55 height 28
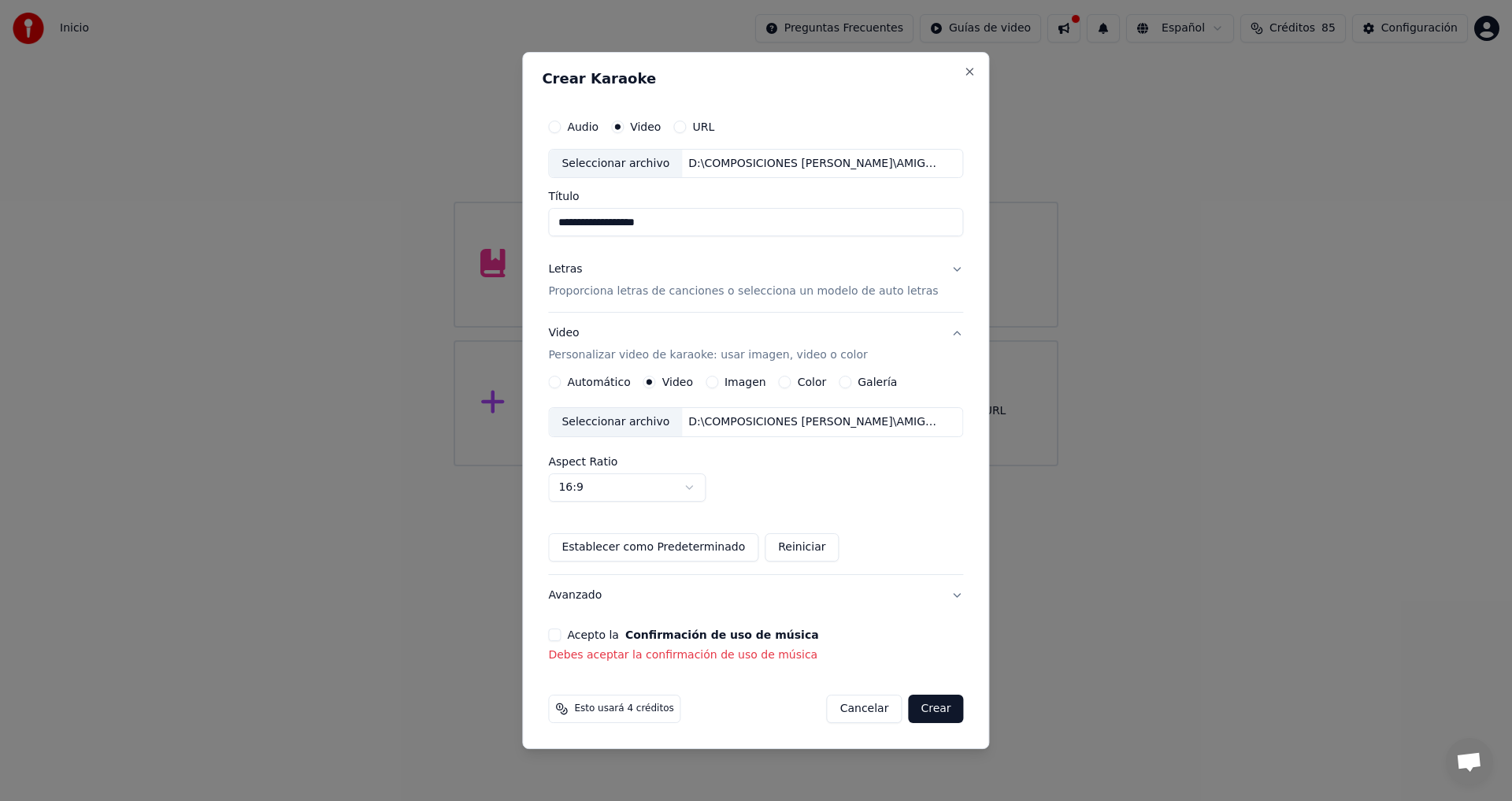
click at [561, 637] on button "Acepto la Confirmación de uso de música" at bounding box center [553, 634] width 12 height 12
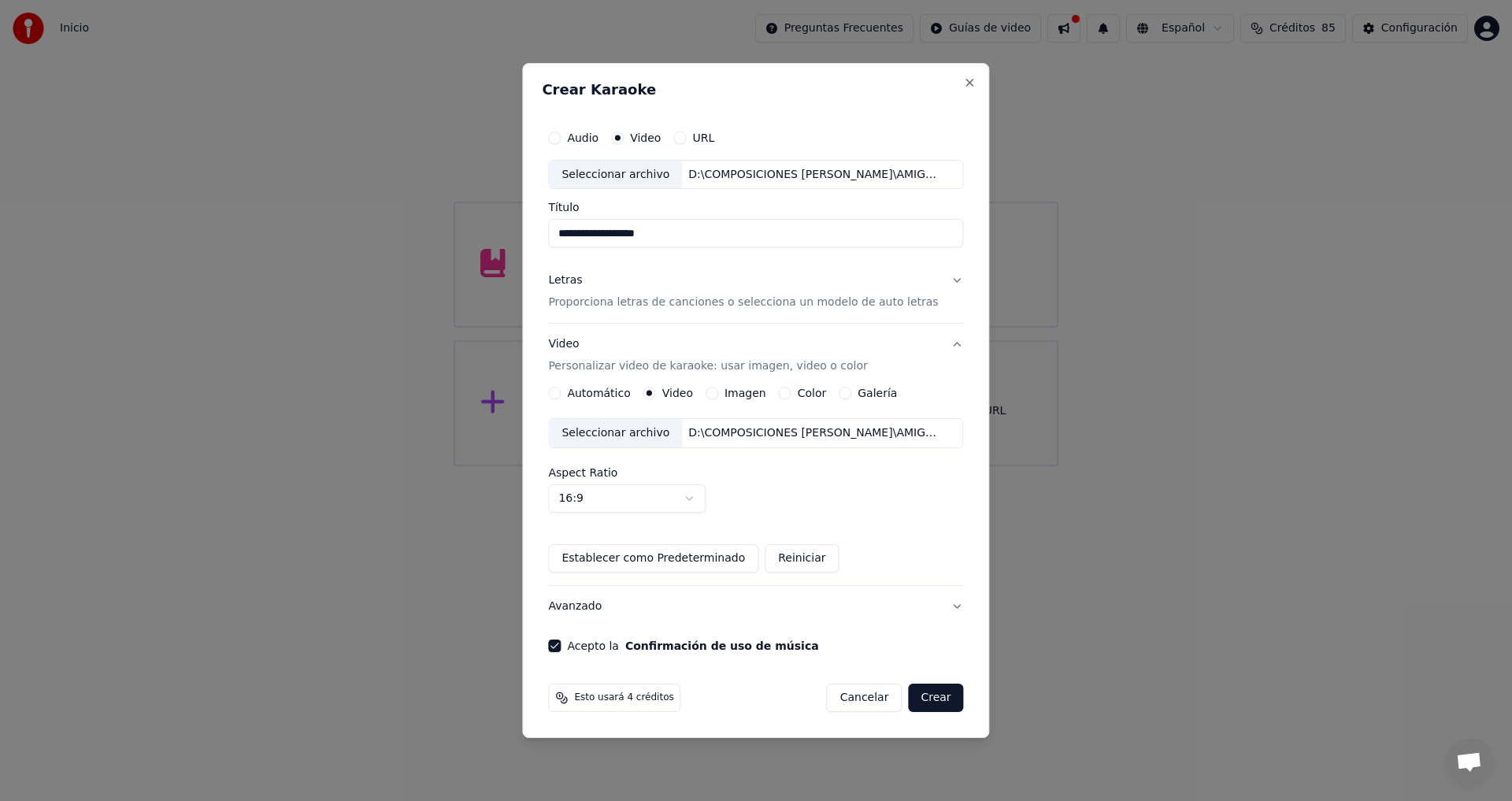
click at [936, 697] on button "Crear" at bounding box center [936, 698] width 55 height 28
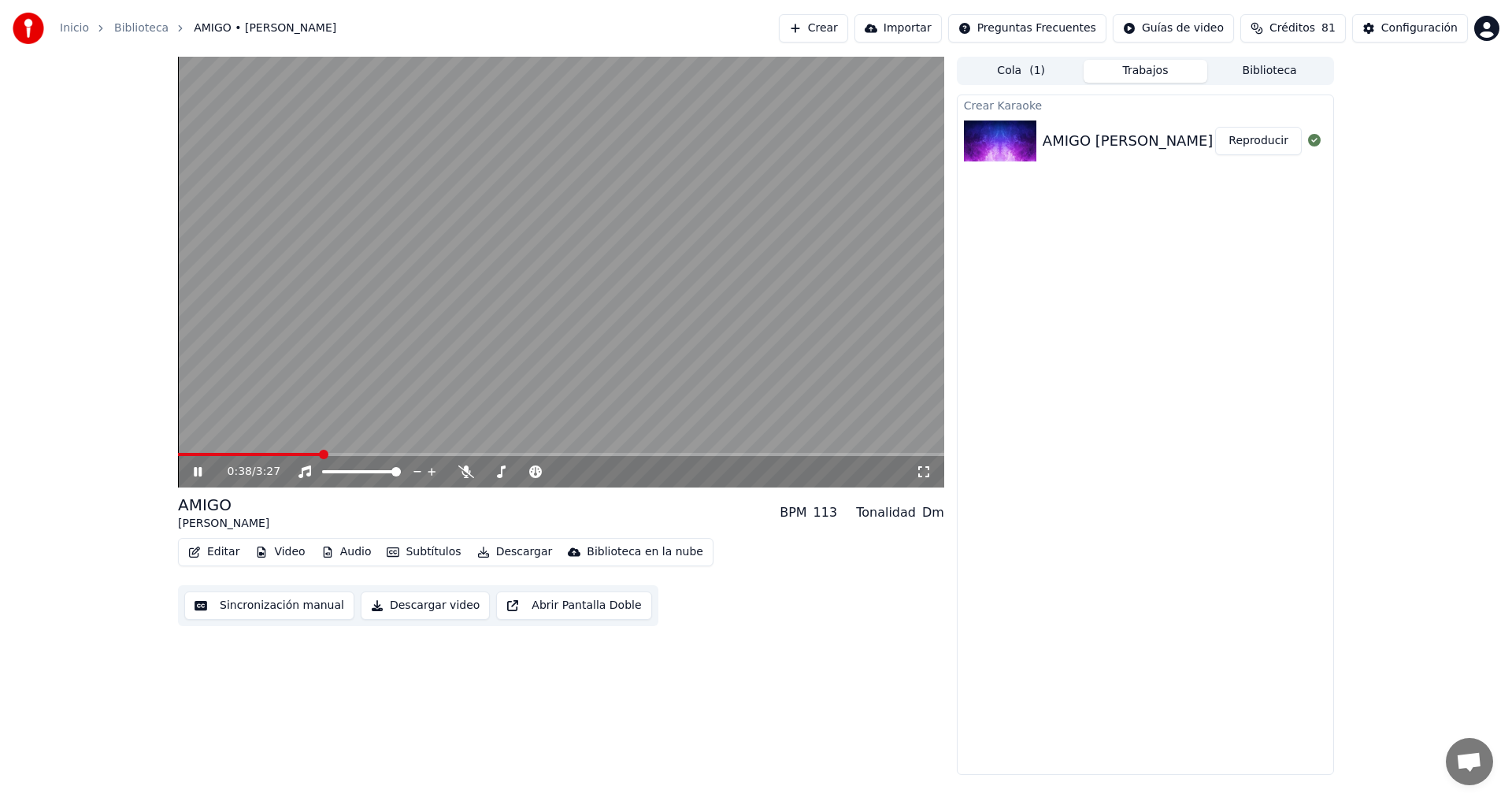
click at [199, 471] on icon at bounding box center [198, 472] width 8 height 10
click at [186, 452] on video at bounding box center [562, 272] width 767 height 431
click at [178, 458] on span at bounding box center [183, 455] width 10 height 10
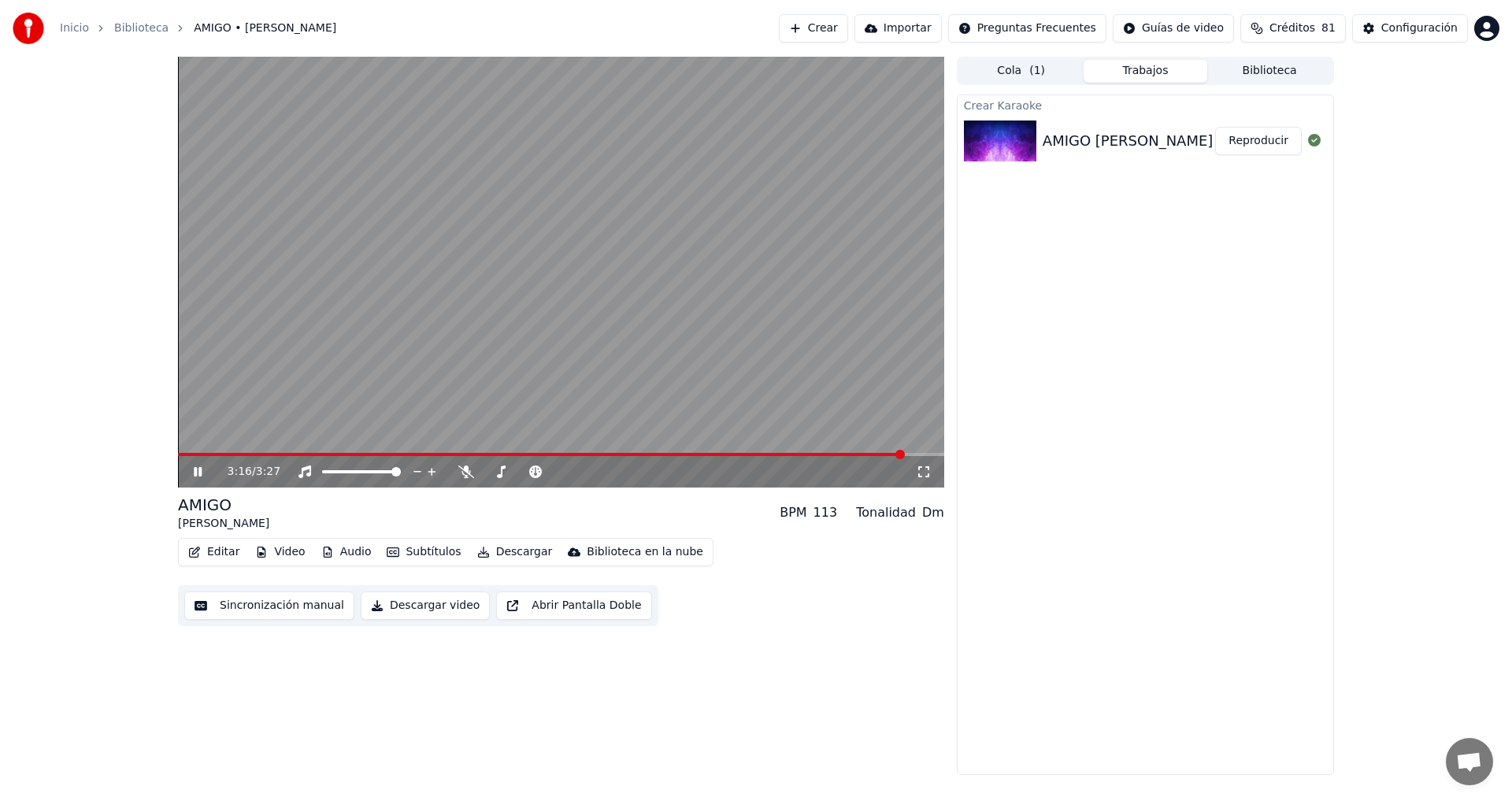
click at [1174, 457] on div "Crear Karaoke AMIGO [PERSON_NAME] Reproducir" at bounding box center [1146, 435] width 378 height 681
click at [196, 474] on icon at bounding box center [198, 472] width 8 height 10
click at [405, 609] on button "Descargar video" at bounding box center [425, 606] width 129 height 28
